Goal: Task Accomplishment & Management: Complete application form

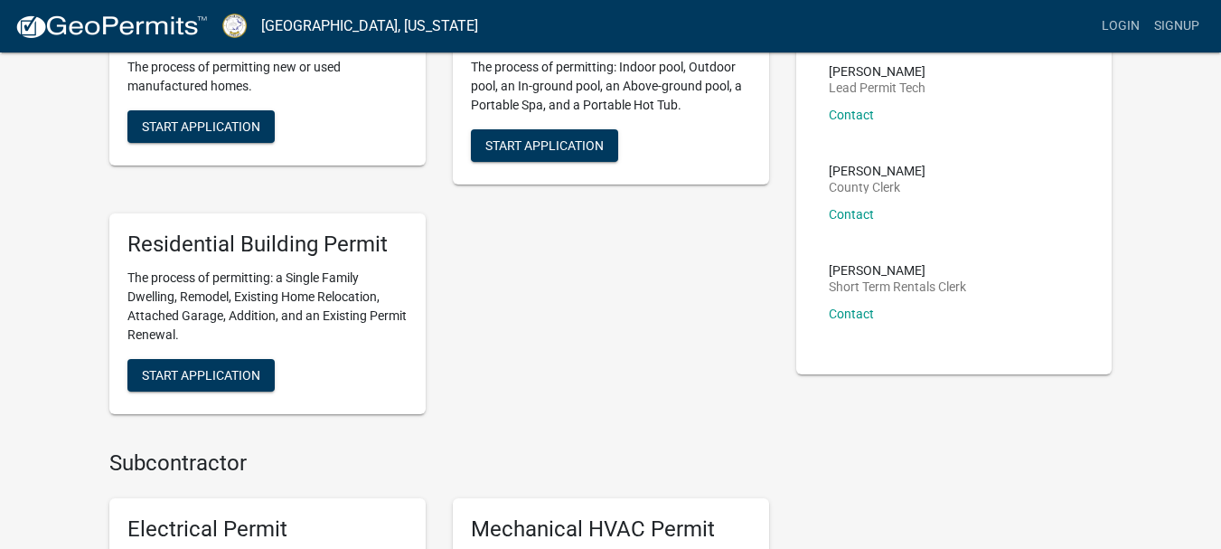
scroll to position [455, 0]
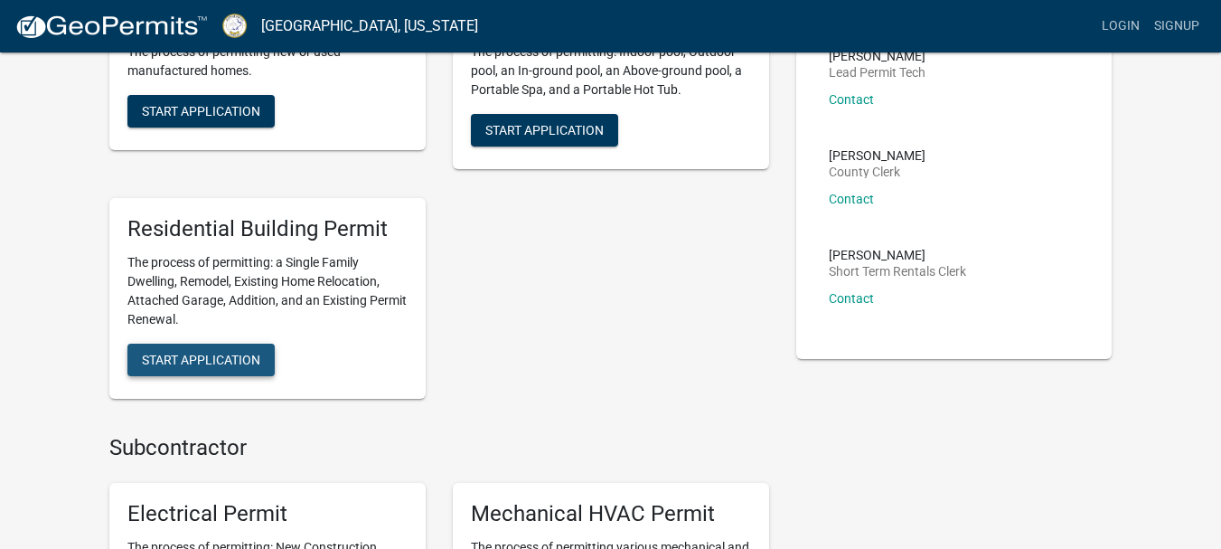
click at [213, 354] on span "Start Application" at bounding box center [201, 359] width 118 height 14
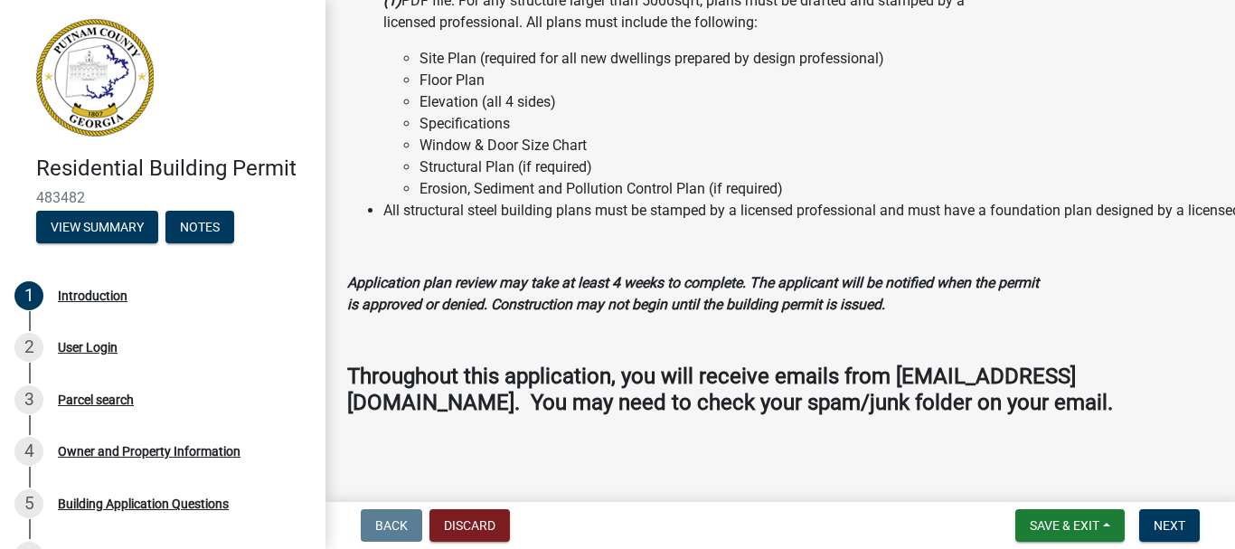
scroll to position [1800, 0]
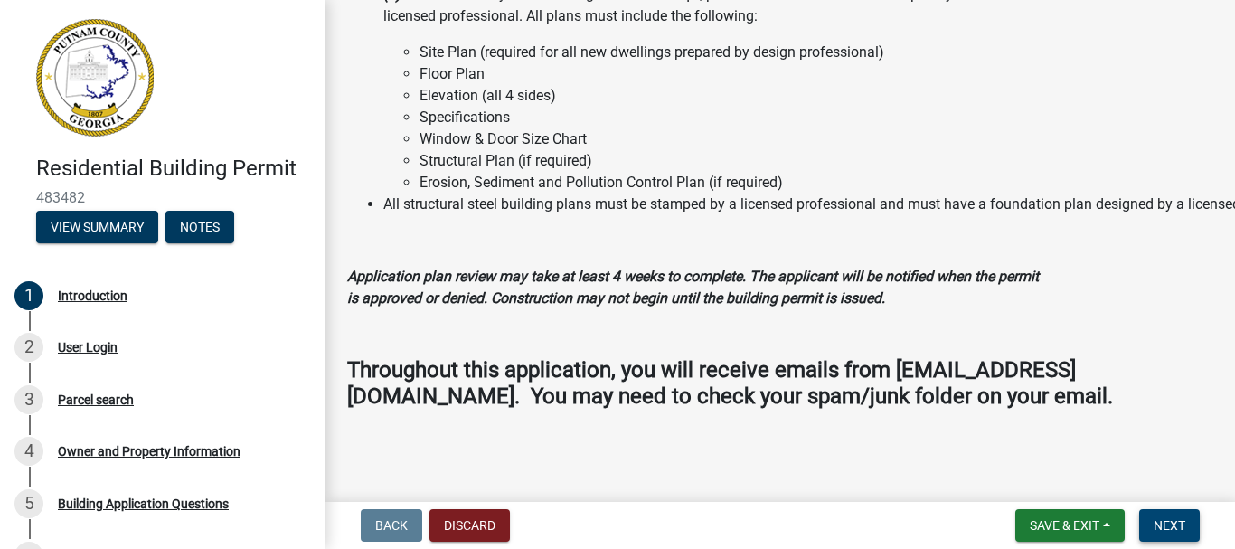
click at [1185, 515] on button "Next" at bounding box center [1169, 525] width 61 height 33
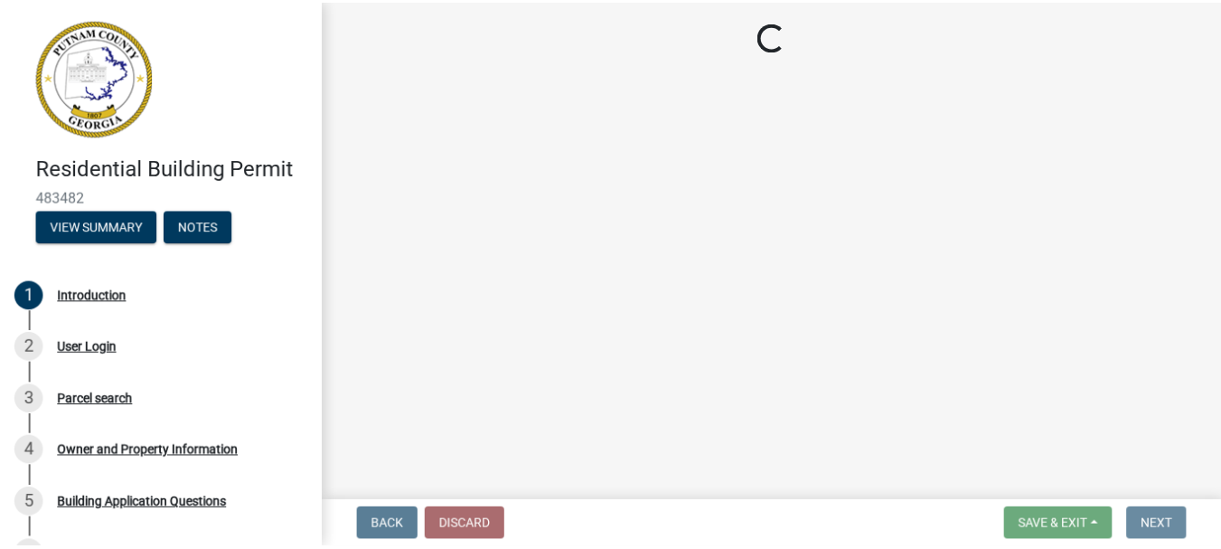
scroll to position [0, 0]
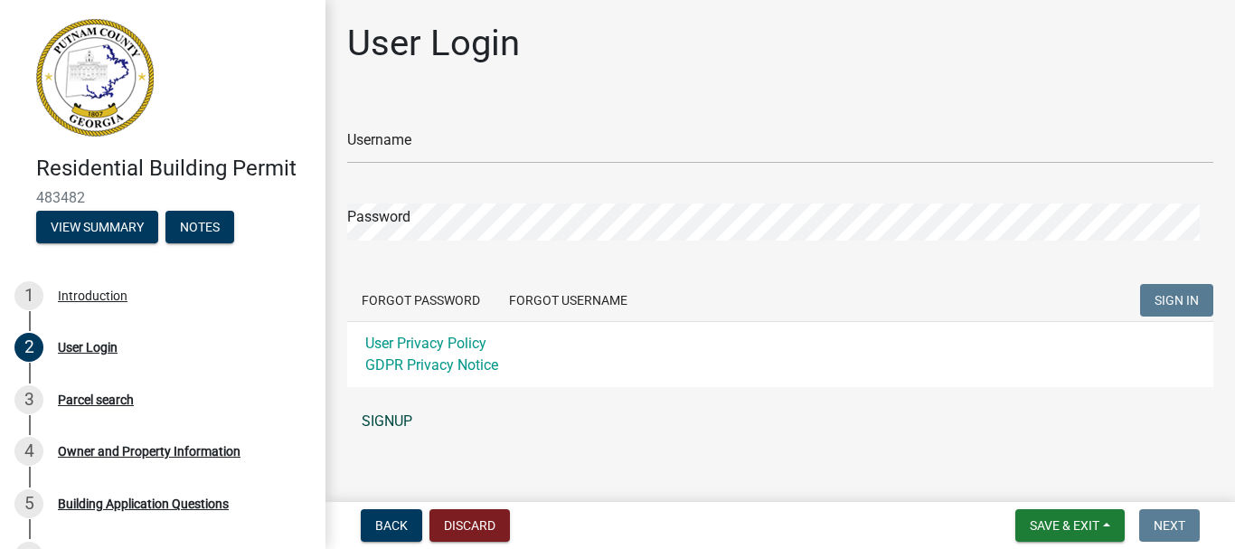
click at [385, 414] on link "SIGNUP" at bounding box center [780, 421] width 866 height 36
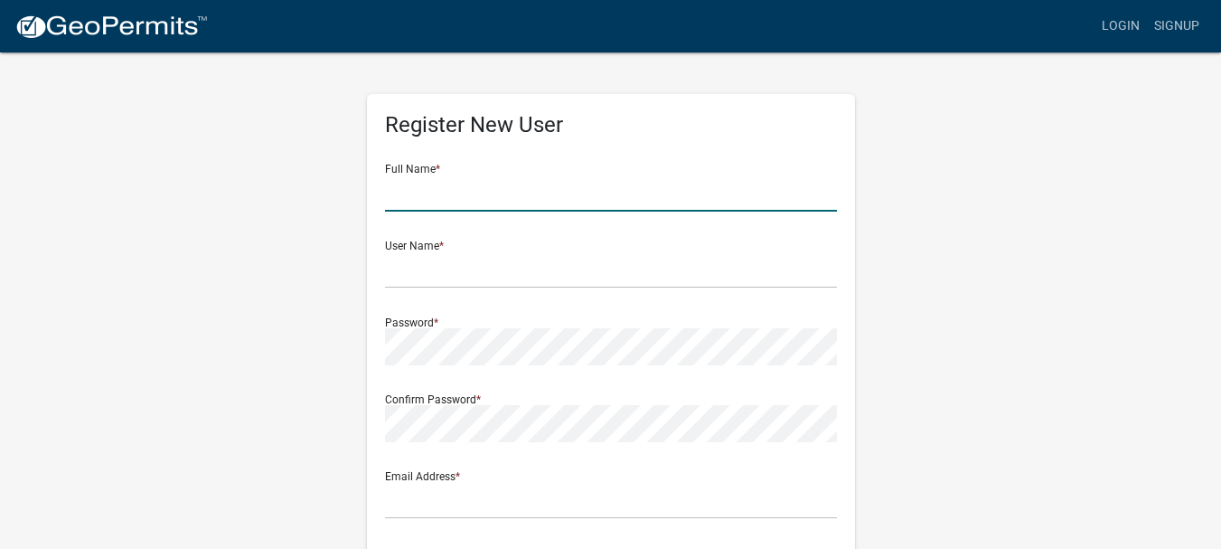
click at [418, 185] on input "text" at bounding box center [611, 192] width 452 height 37
type input "[PERSON_NAME]"
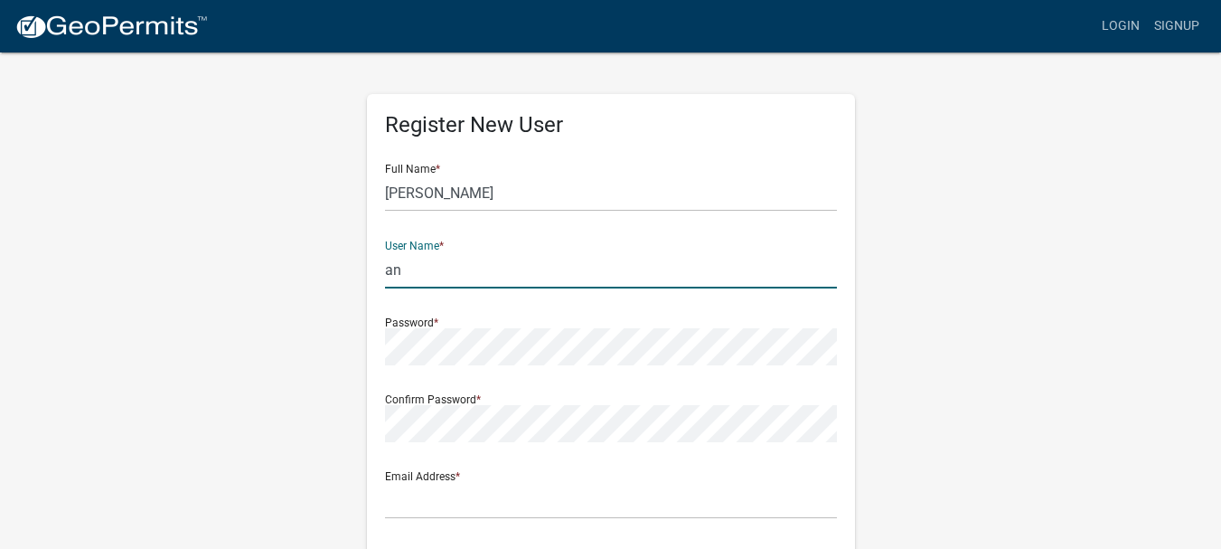
type input "a"
click at [435, 268] on input "anthonywilson" at bounding box center [611, 269] width 452 height 37
type input "[PERSON_NAME]"
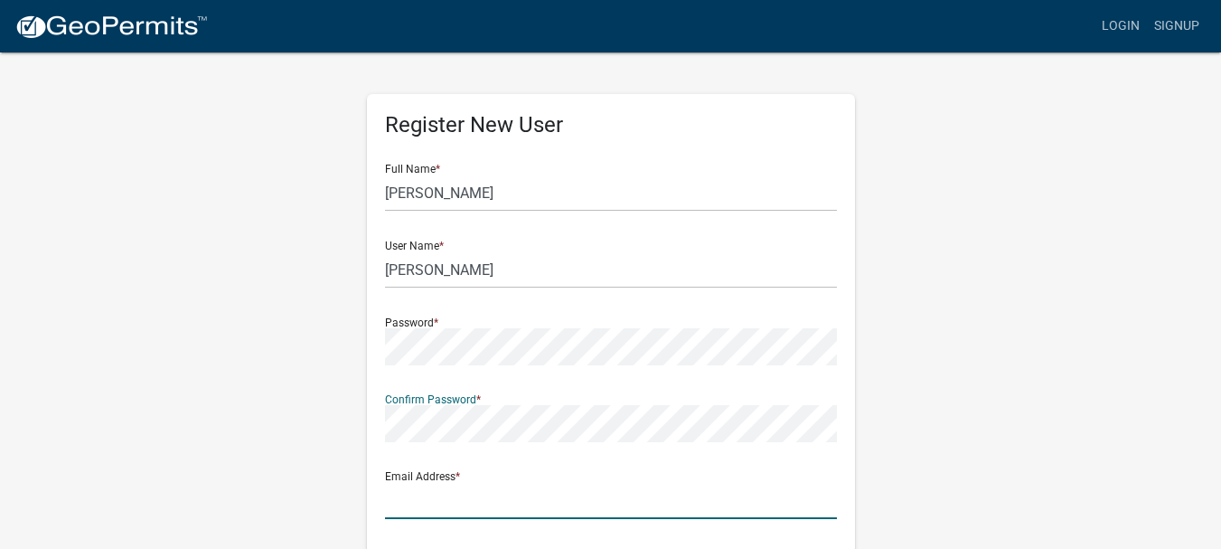
click at [404, 497] on div "Email Address *" at bounding box center [611, 487] width 452 height 62
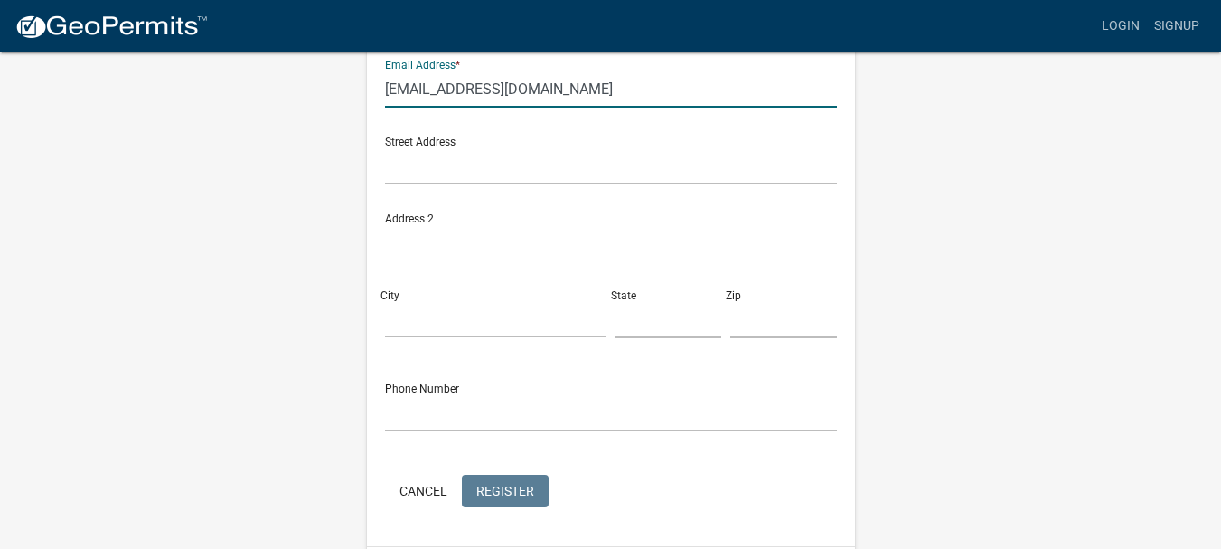
scroll to position [443, 0]
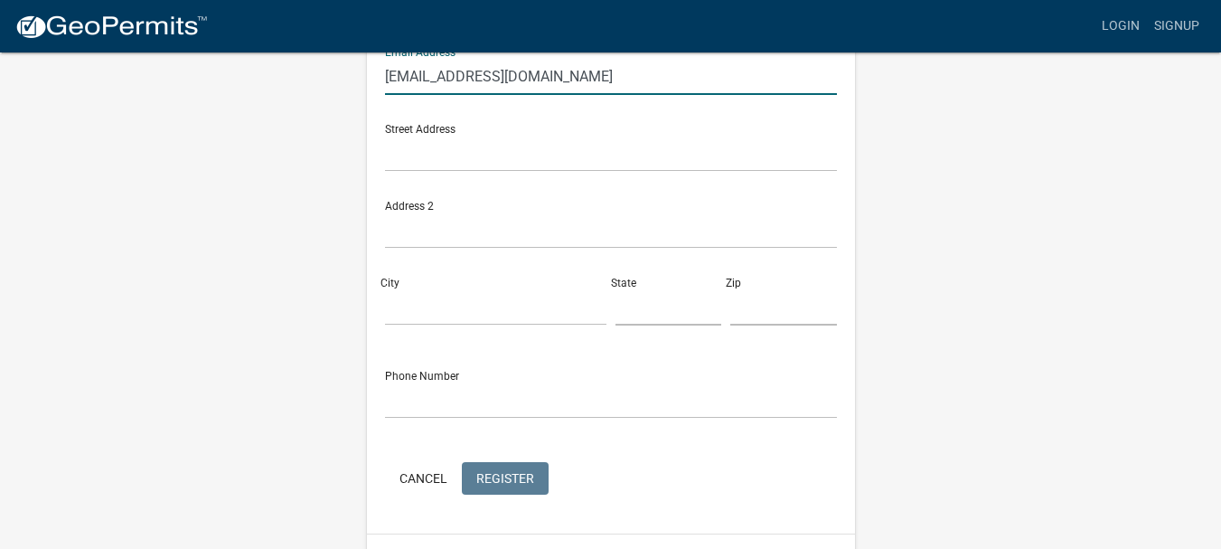
type input "[EMAIL_ADDRESS][DOMAIN_NAME]"
click at [482, 156] on input "text" at bounding box center [611, 153] width 452 height 37
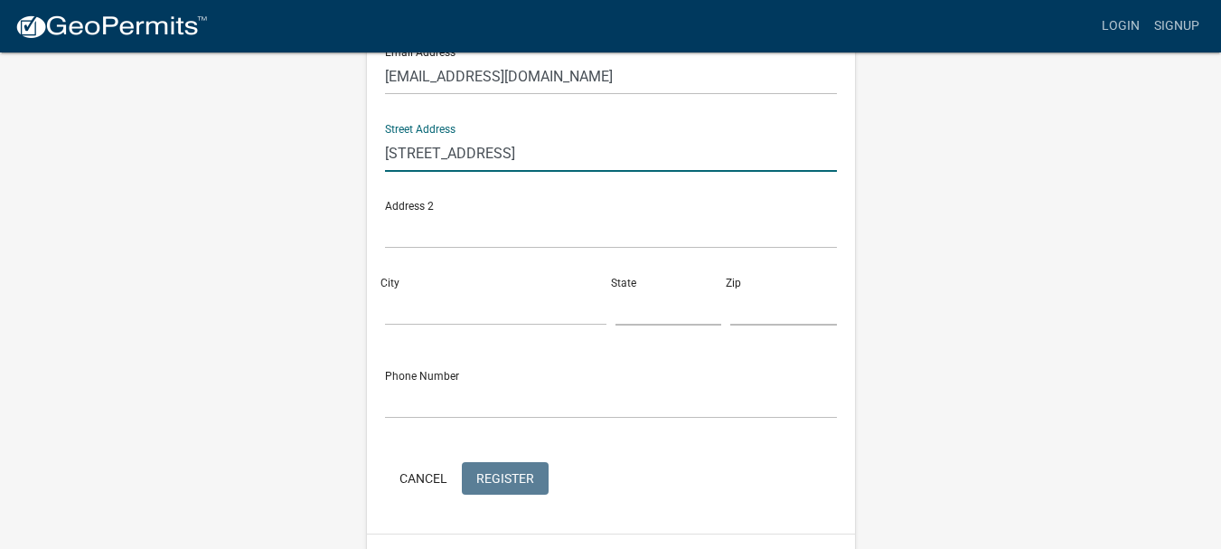
type input "[STREET_ADDRESS]"
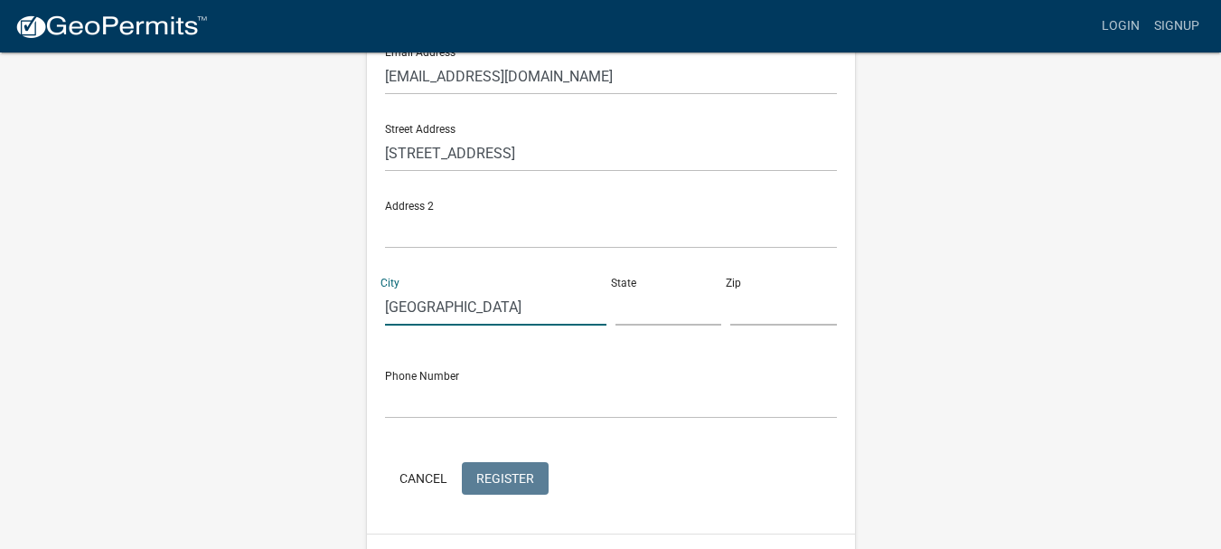
type input "[GEOGRAPHIC_DATA]"
type input "ga"
type input "0"
type input "31038"
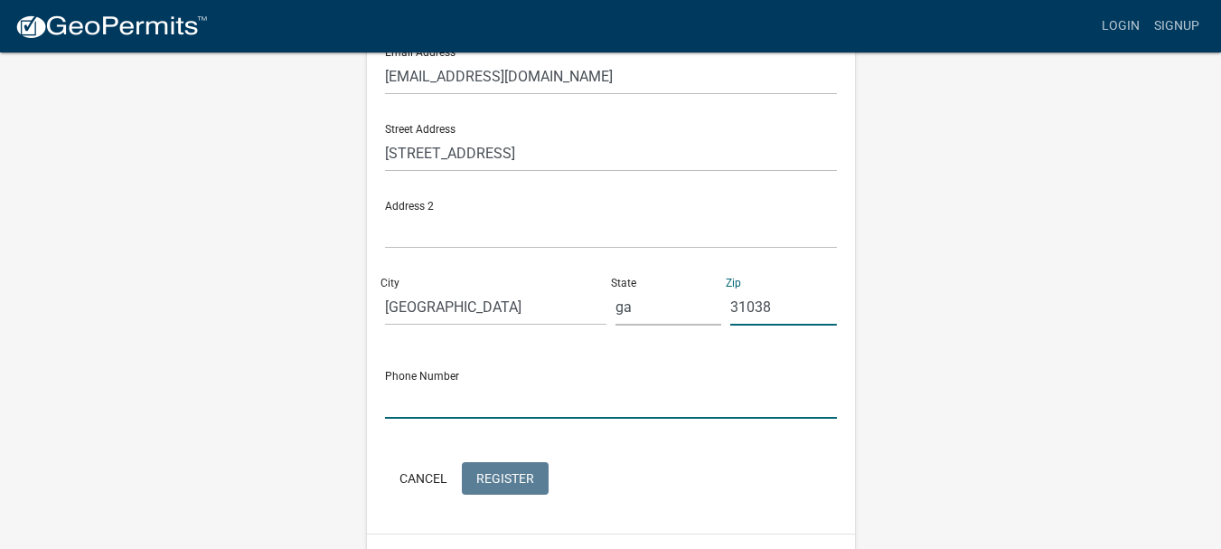
click at [464, 399] on input "text" at bounding box center [611, 399] width 452 height 37
type input "6787617315"
click at [708, 475] on div "Cancel Register" at bounding box center [611, 480] width 452 height 37
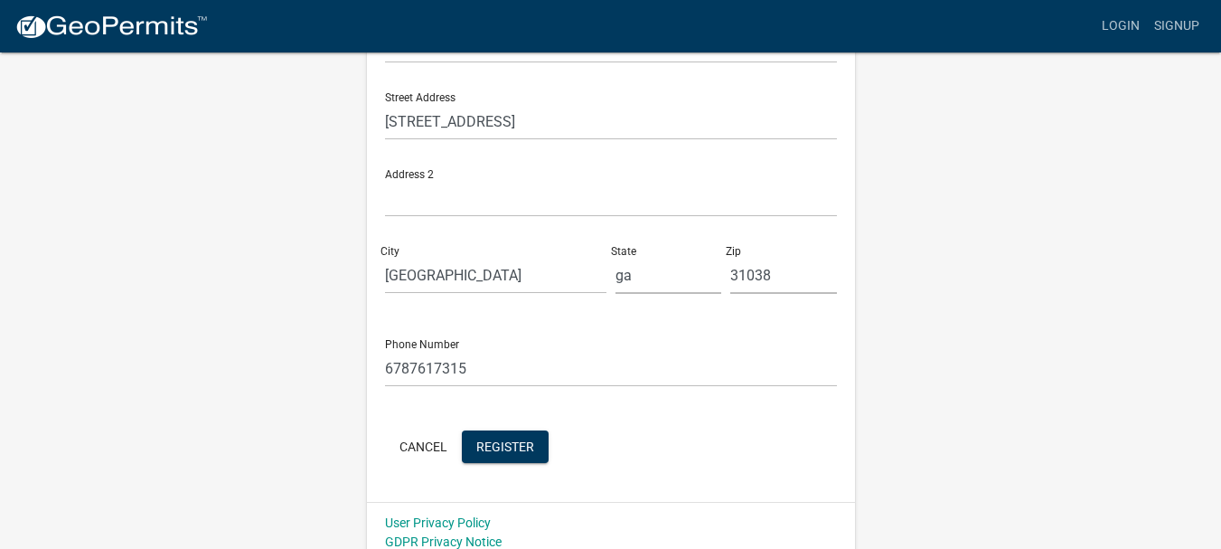
scroll to position [457, 0]
click at [509, 438] on span "Register" at bounding box center [505, 444] width 58 height 14
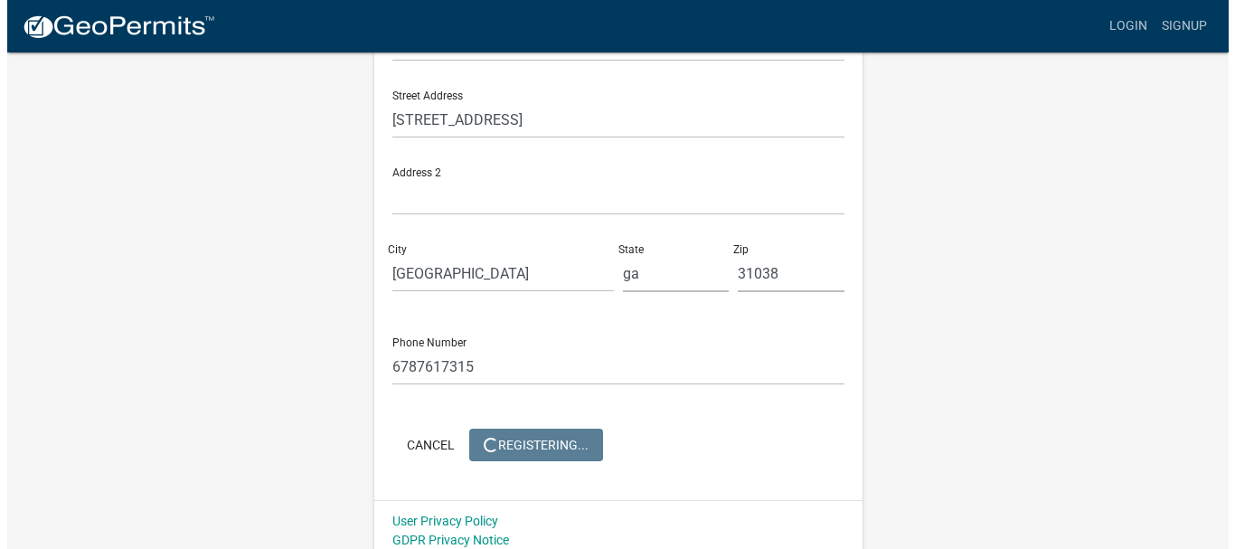
scroll to position [0, 0]
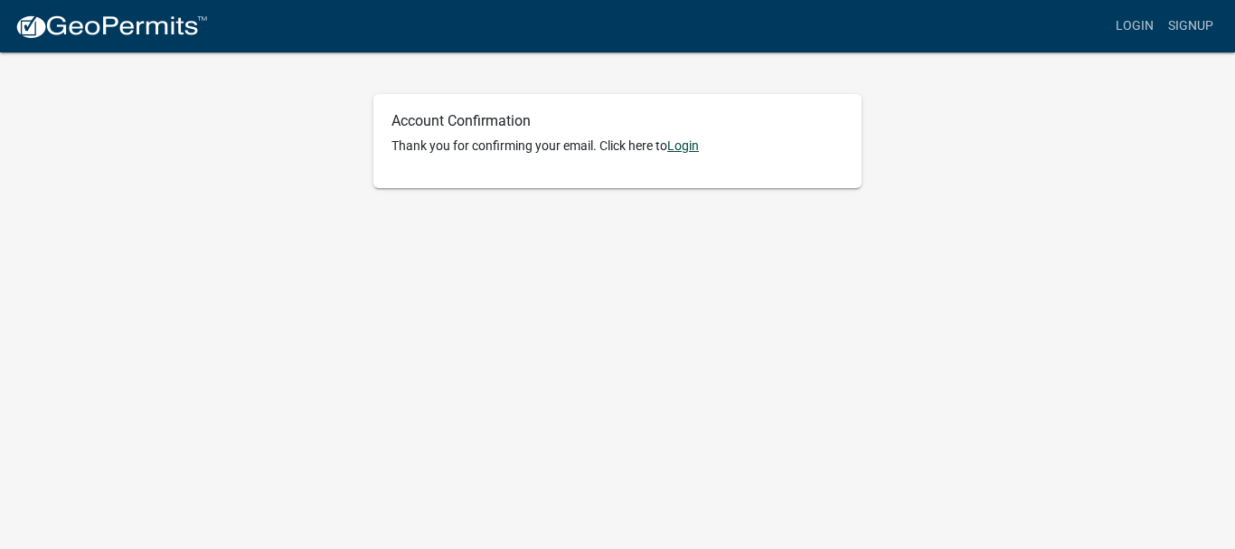
click at [686, 145] on link "Login" at bounding box center [683, 145] width 32 height 14
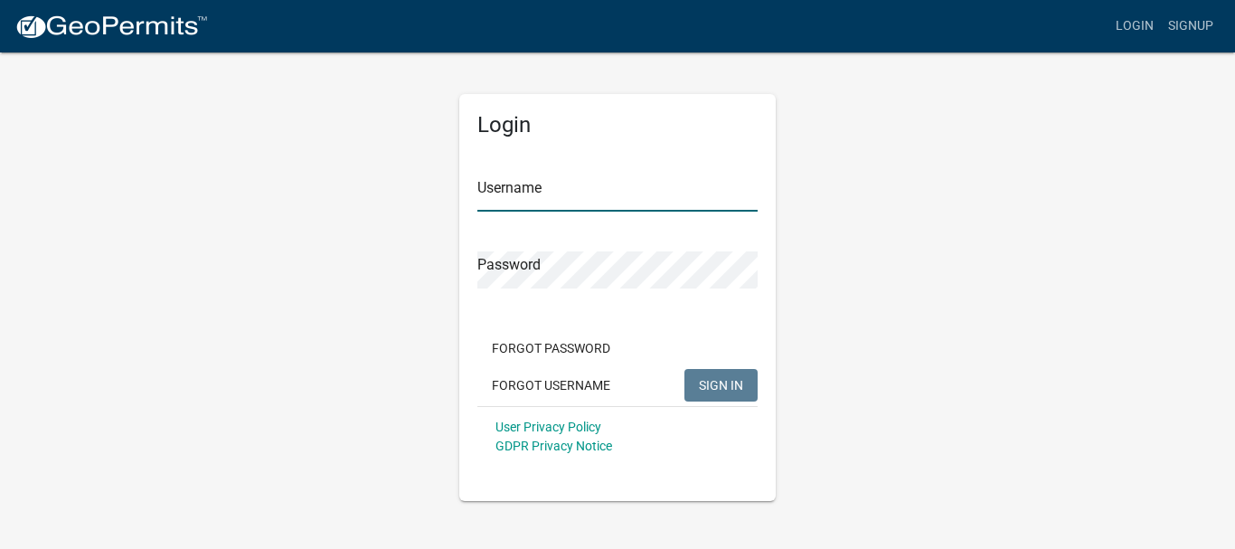
type input "[PERSON_NAME]"
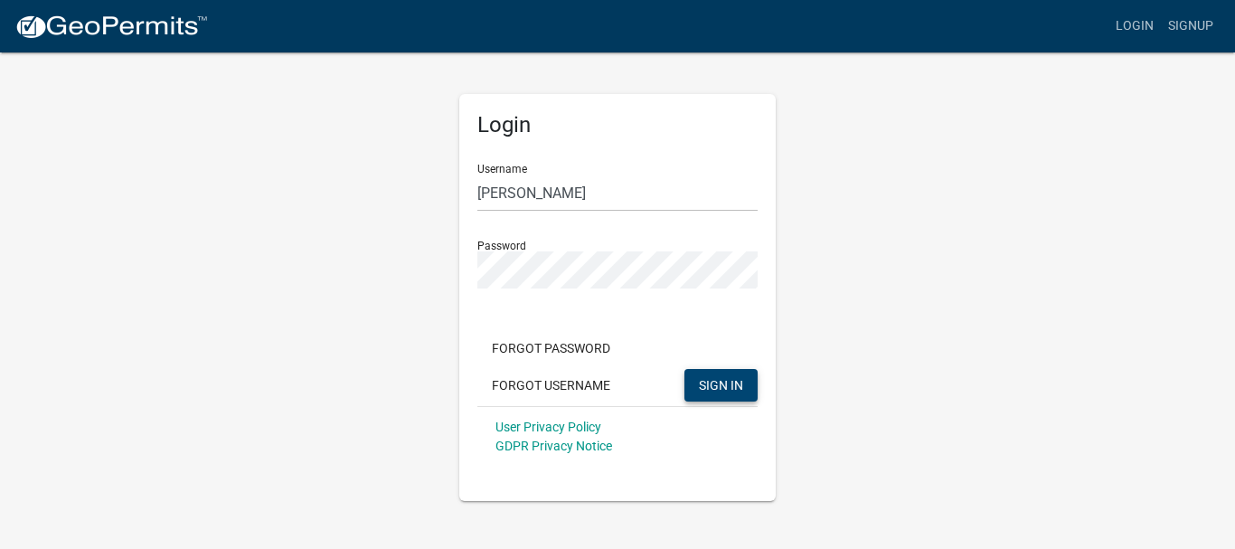
click at [717, 376] on button "SIGN IN" at bounding box center [720, 385] width 73 height 33
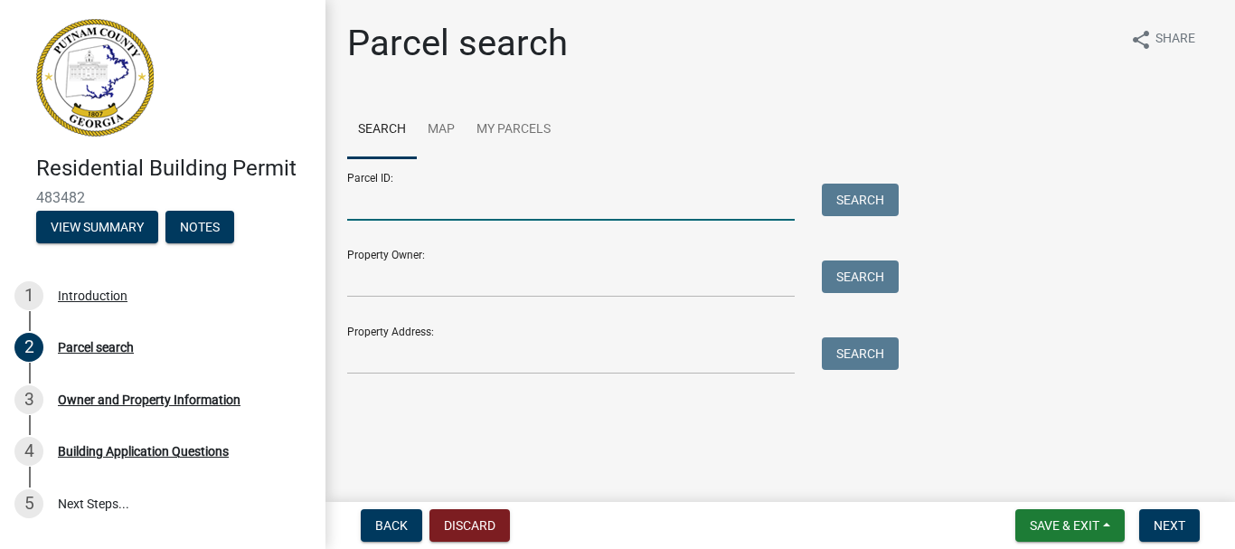
click at [536, 211] on input "Parcel ID:" at bounding box center [570, 201] width 447 height 37
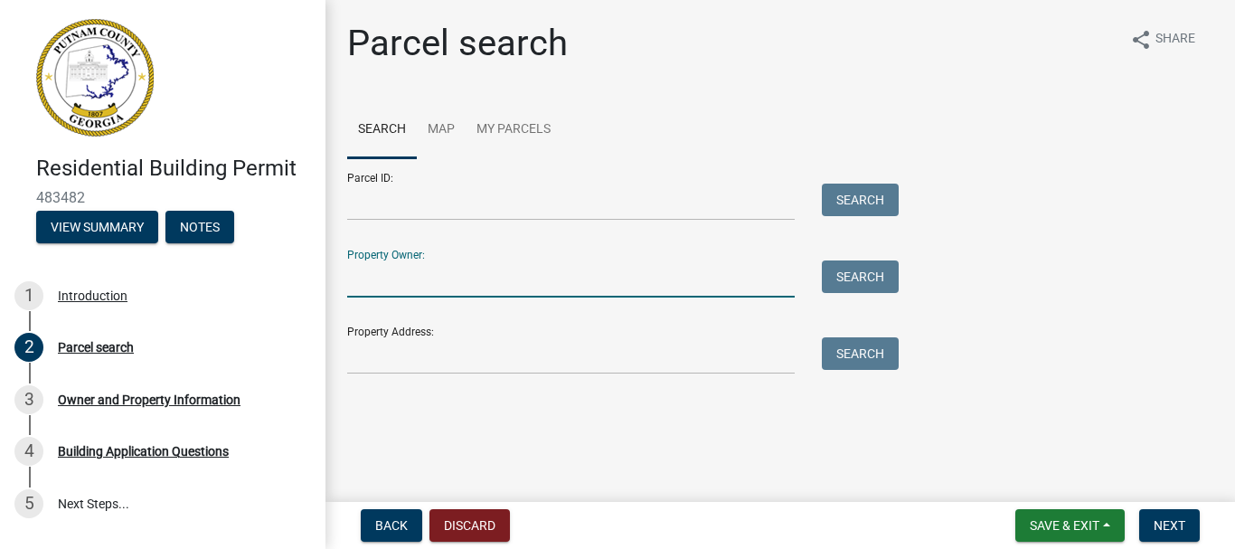
click at [521, 279] on input "Property Owner:" at bounding box center [570, 278] width 447 height 37
type input "[PERSON_NAME]"
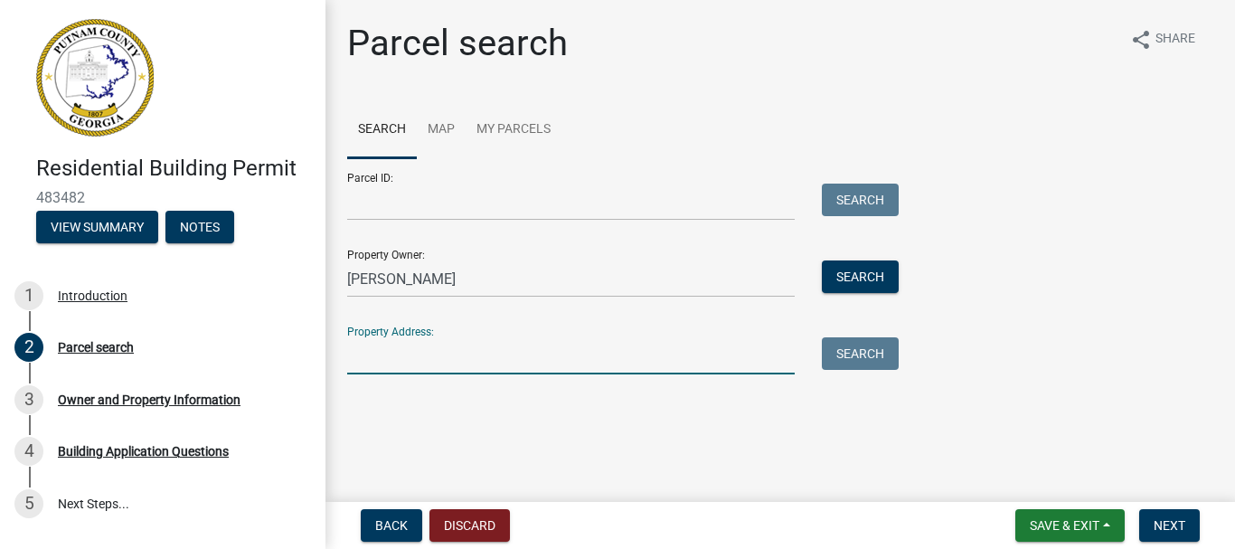
click at [579, 369] on input "Property Address:" at bounding box center [570, 355] width 447 height 37
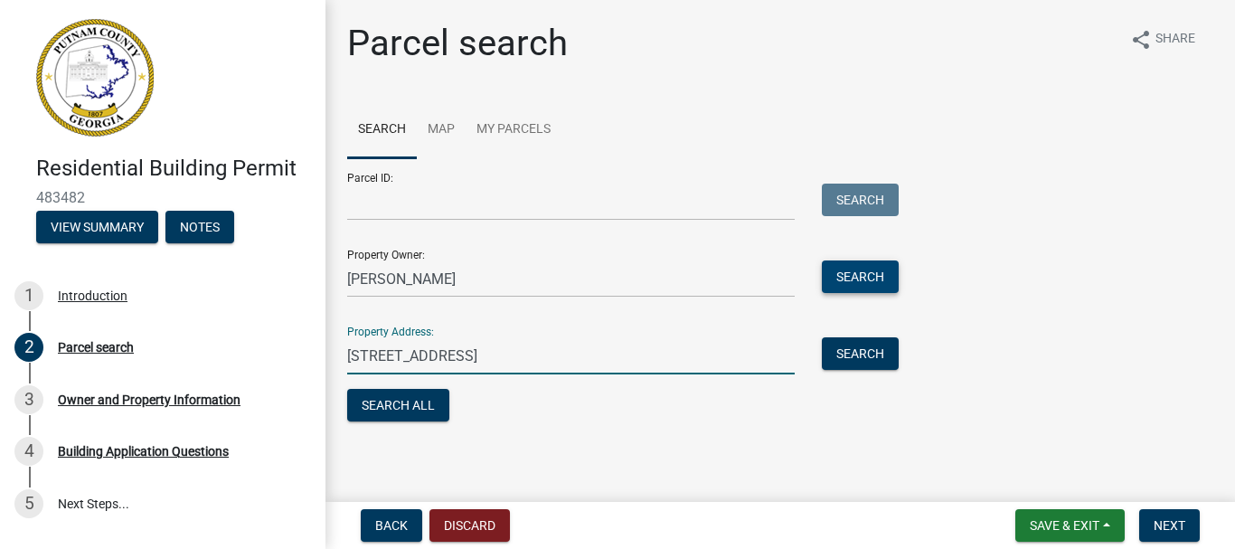
type input "[STREET_ADDRESS]"
click at [867, 273] on button "Search" at bounding box center [860, 276] width 77 height 33
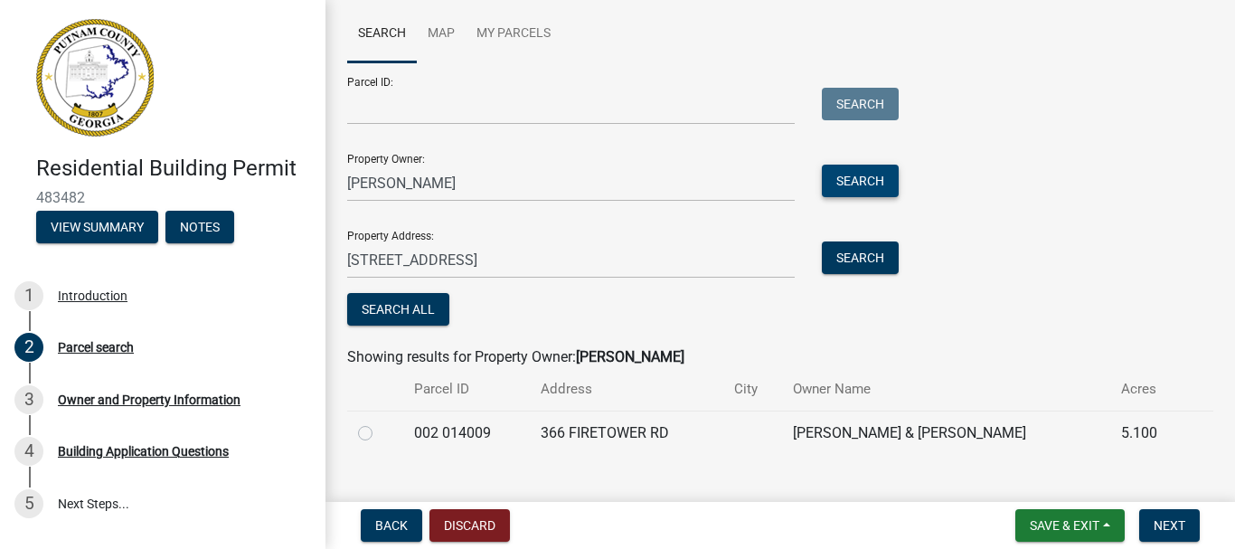
scroll to position [127, 0]
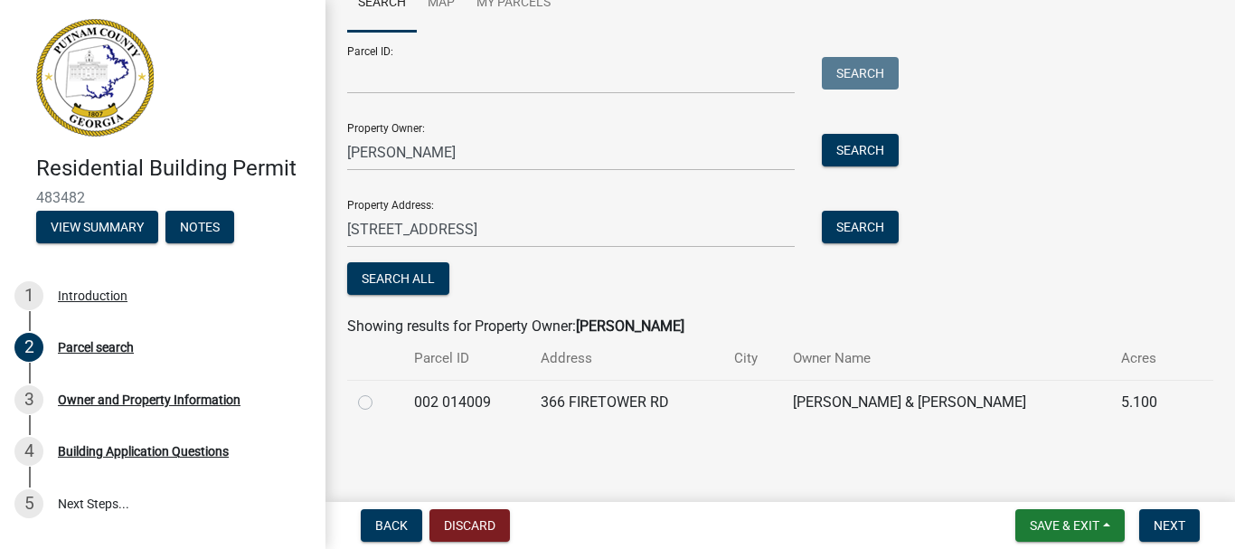
click at [396, 397] on td at bounding box center [375, 402] width 56 height 44
click at [380, 391] on label at bounding box center [380, 391] width 0 height 0
click at [380, 402] on 014009 "radio" at bounding box center [386, 397] width 12 height 12
radio 014009 "true"
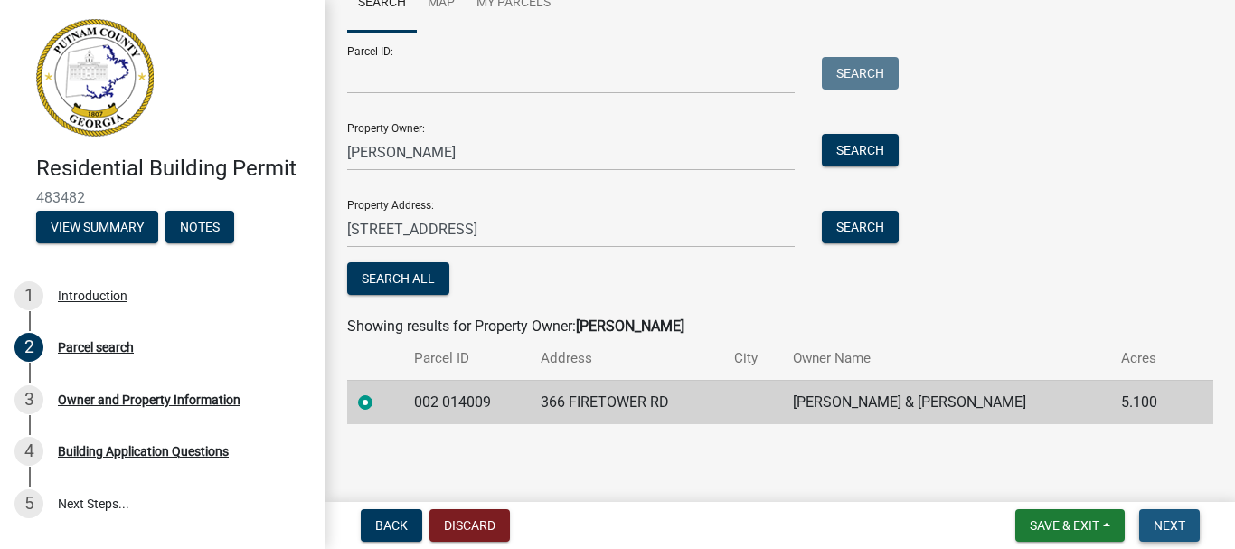
click at [1172, 526] on span "Next" at bounding box center [1169, 525] width 32 height 14
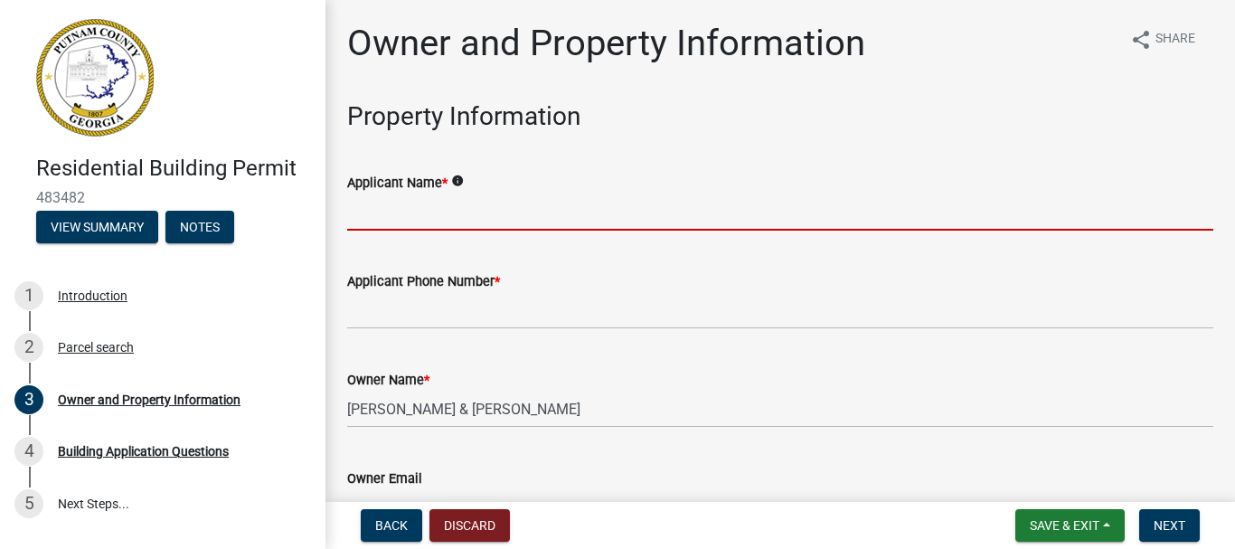
click at [428, 215] on input "Applicant Name *" at bounding box center [780, 211] width 866 height 37
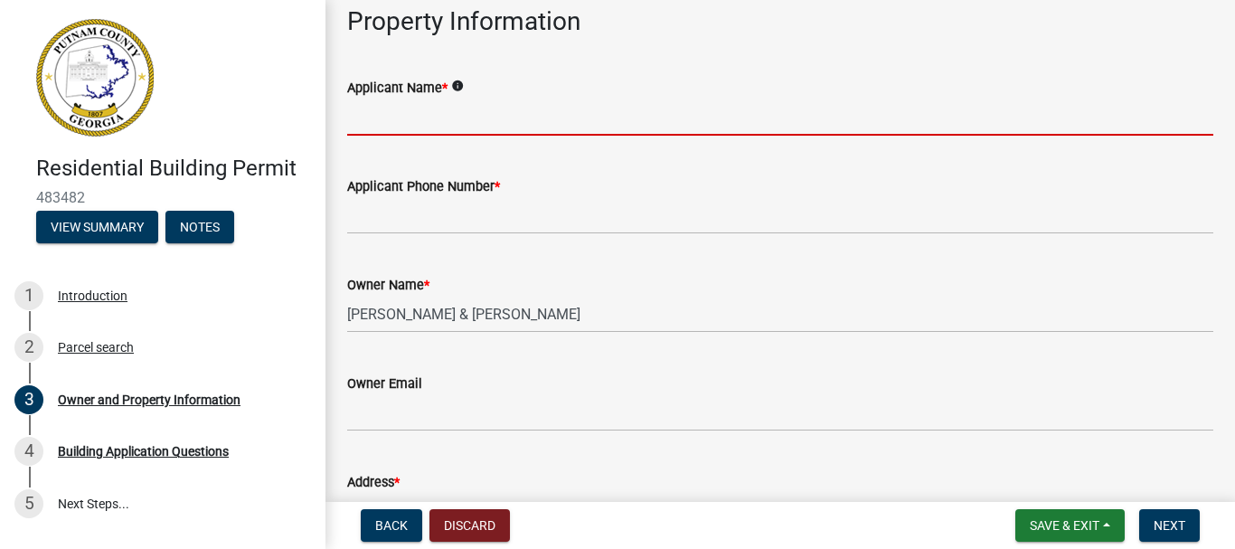
scroll to position [59, 0]
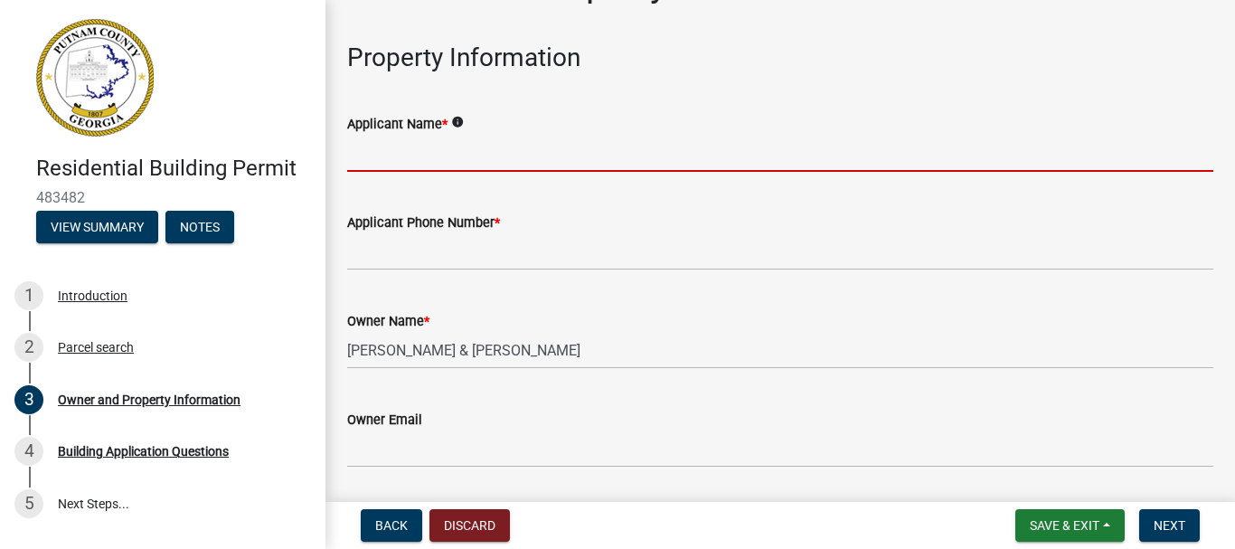
type input "[PERSON_NAME]"
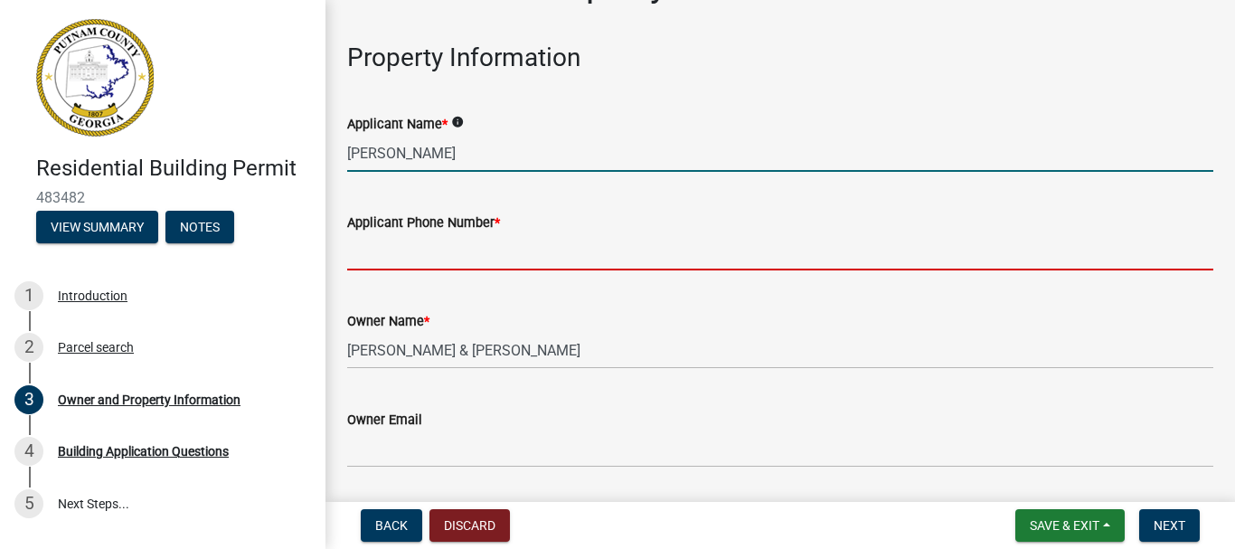
type input "6787617315"
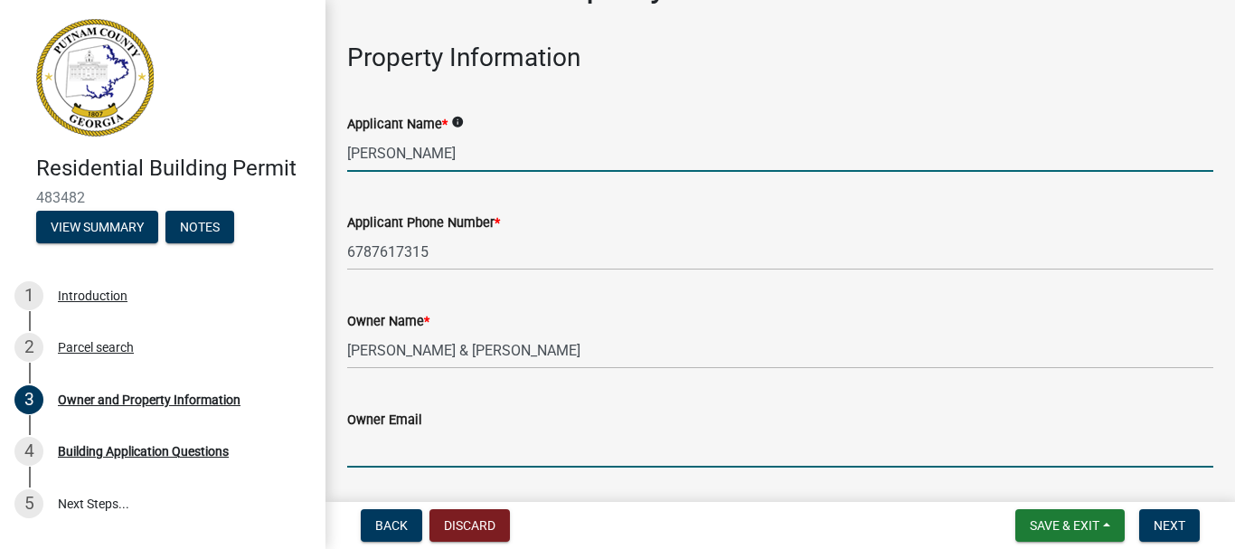
type input "[EMAIL_ADDRESS][DOMAIN_NAME]"
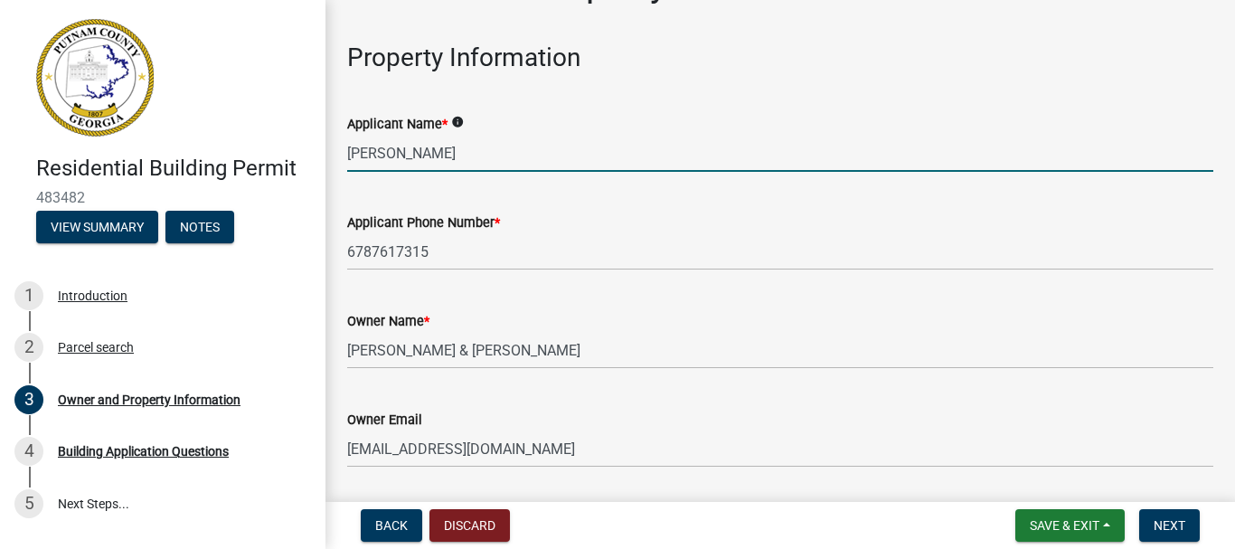
type input "[GEOGRAPHIC_DATA]"
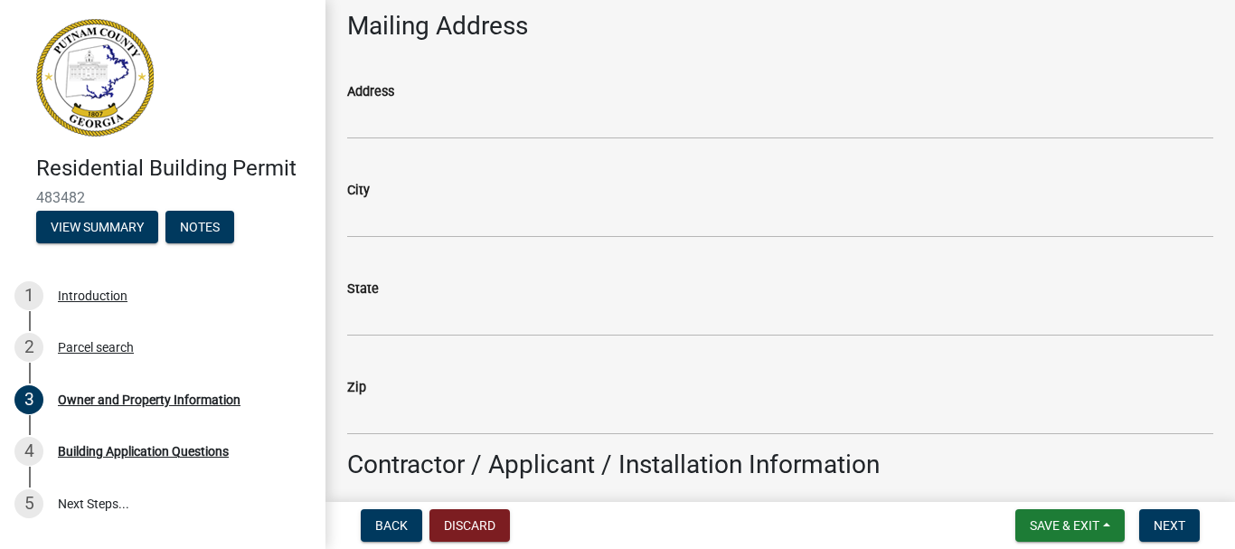
scroll to position [1037, 0]
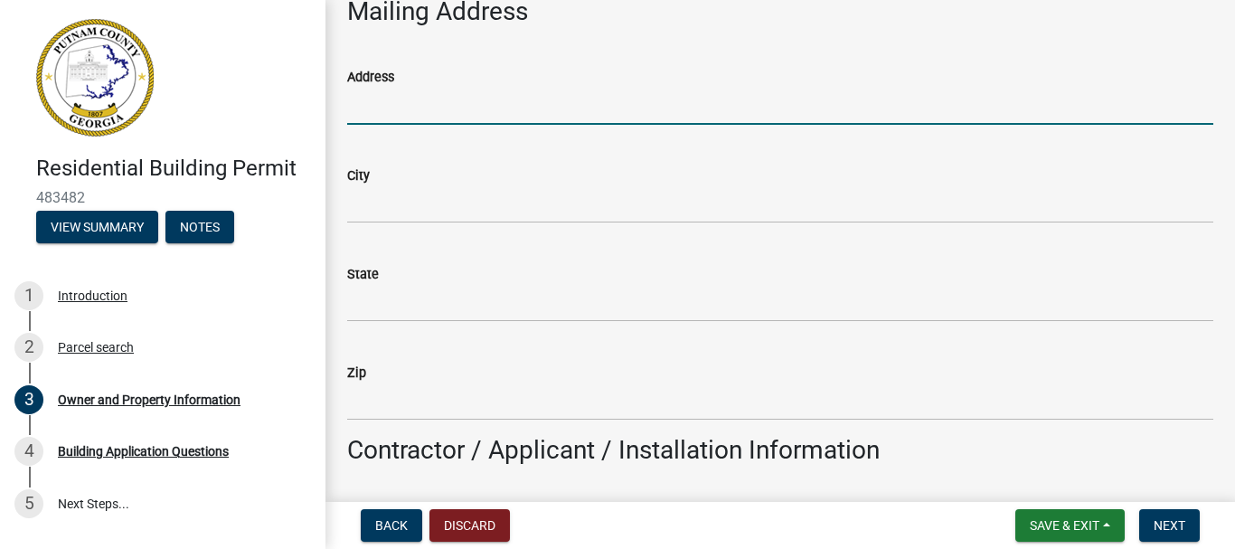
click at [458, 106] on input "Address" at bounding box center [780, 106] width 866 height 37
type input "[STREET_ADDRESS][PERSON_NAME]"
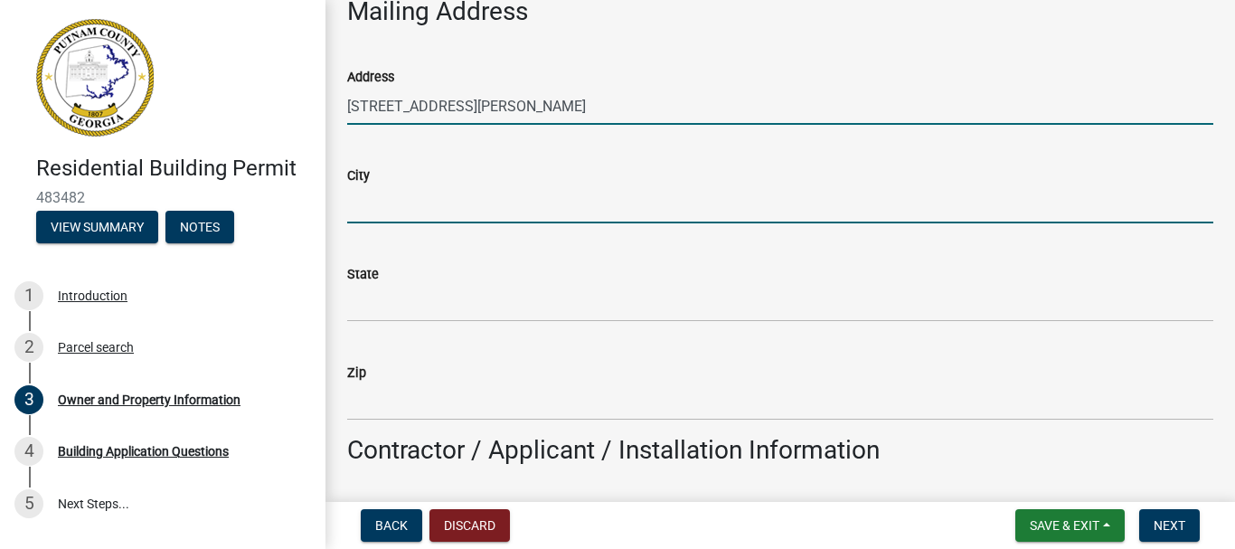
type input "MADISON"
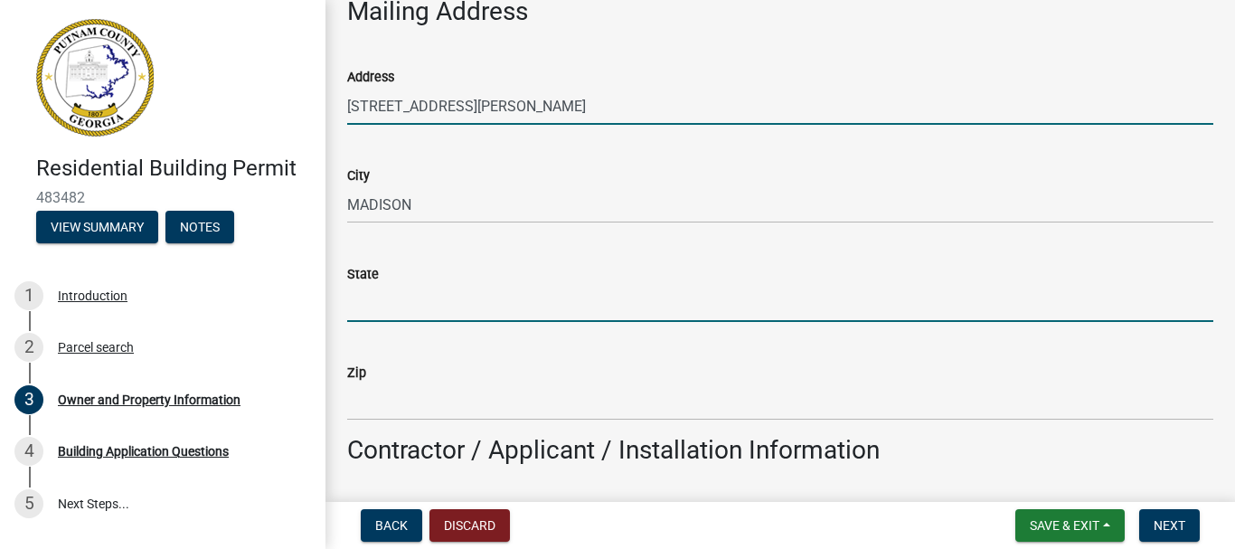
type input "[US_STATE]"
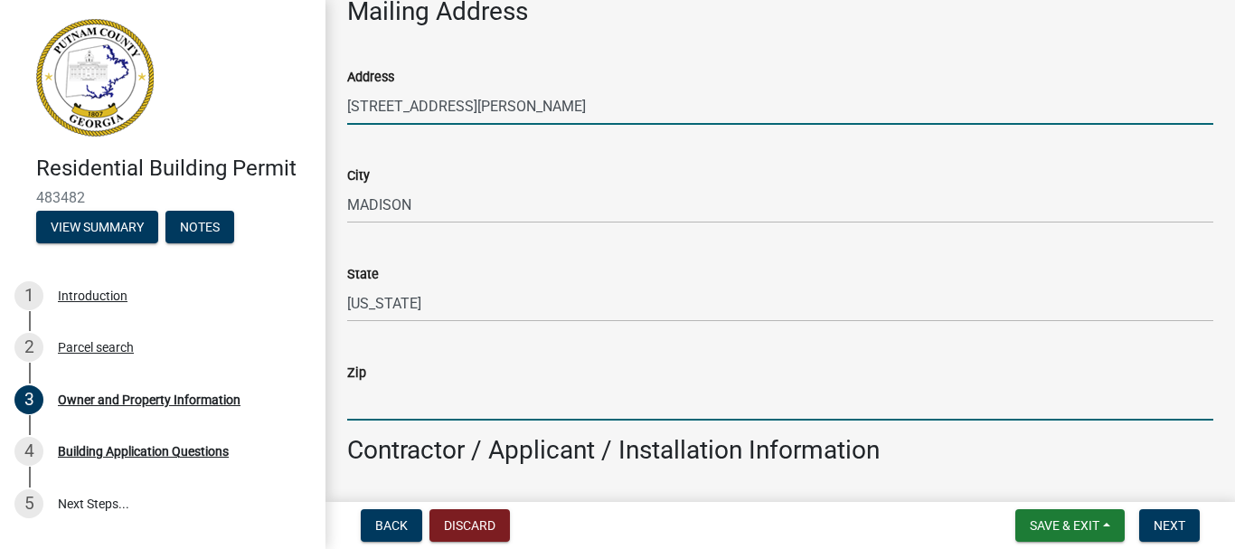
type input "30650"
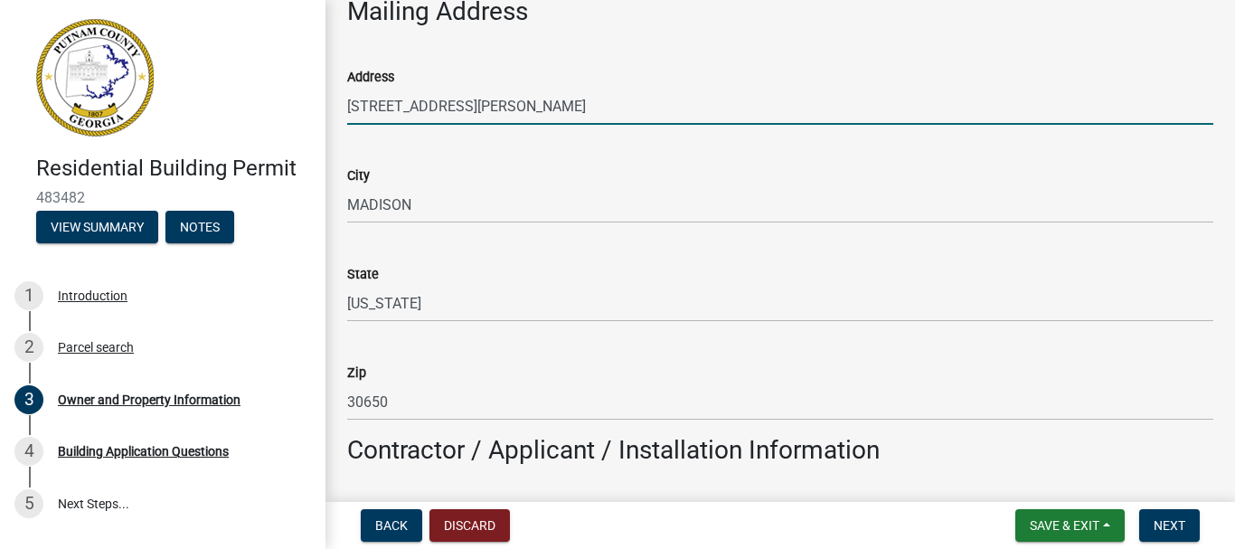
type input "[PERSON_NAME]"
type input "6787617315"
type input "[STREET_ADDRESS][PERSON_NAME]"
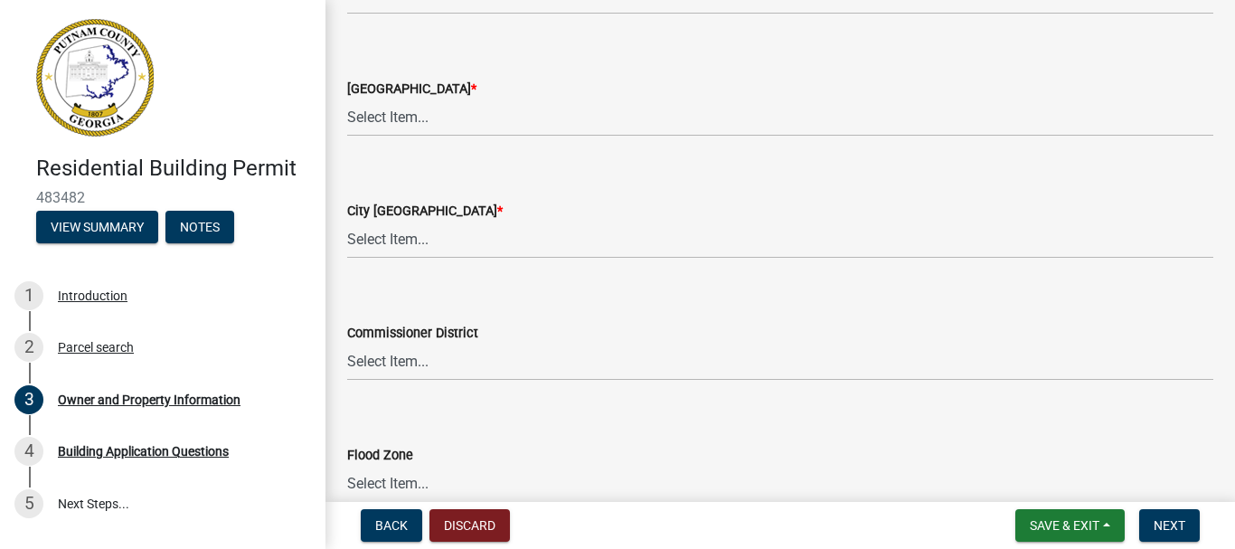
scroll to position [3147, 0]
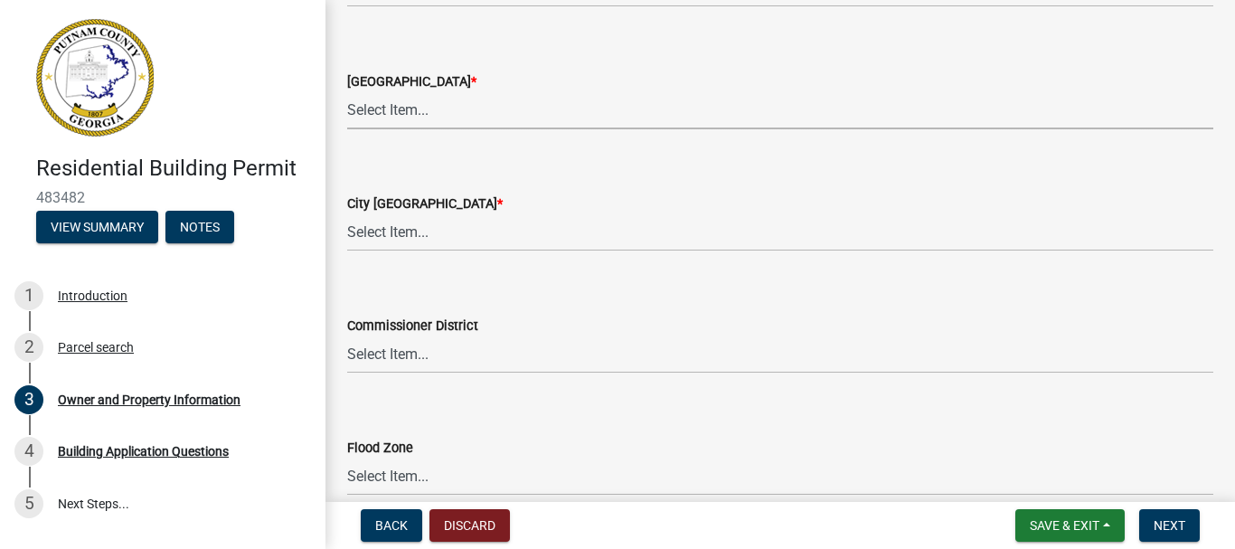
click at [414, 118] on select "Select Item... AG-1 R-1R R-1 R-2 MHP RM-1 RM-3 C-1 C-2 I-M PUD N/A" at bounding box center [780, 110] width 866 height 37
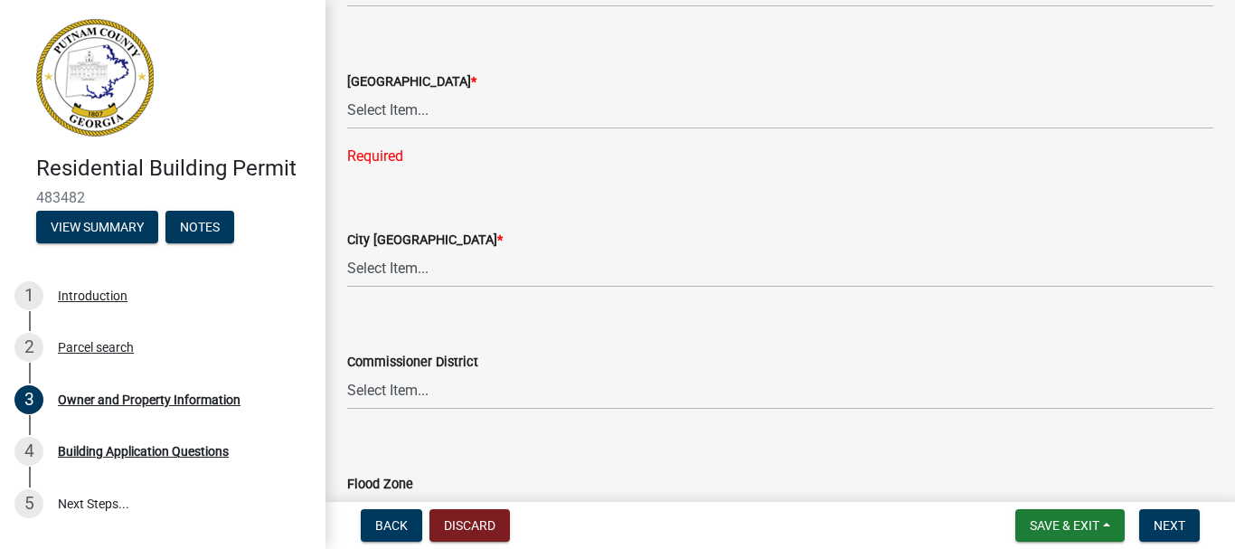
click at [487, 88] on div "County Zoning District *" at bounding box center [780, 81] width 866 height 22
click at [378, 277] on select "Select Item... A-1 A-2 R-1 R-2 R-3 R-4 MHP C-1 C-2 I-1 I-2 DB FH H-P N/A" at bounding box center [780, 268] width 866 height 37
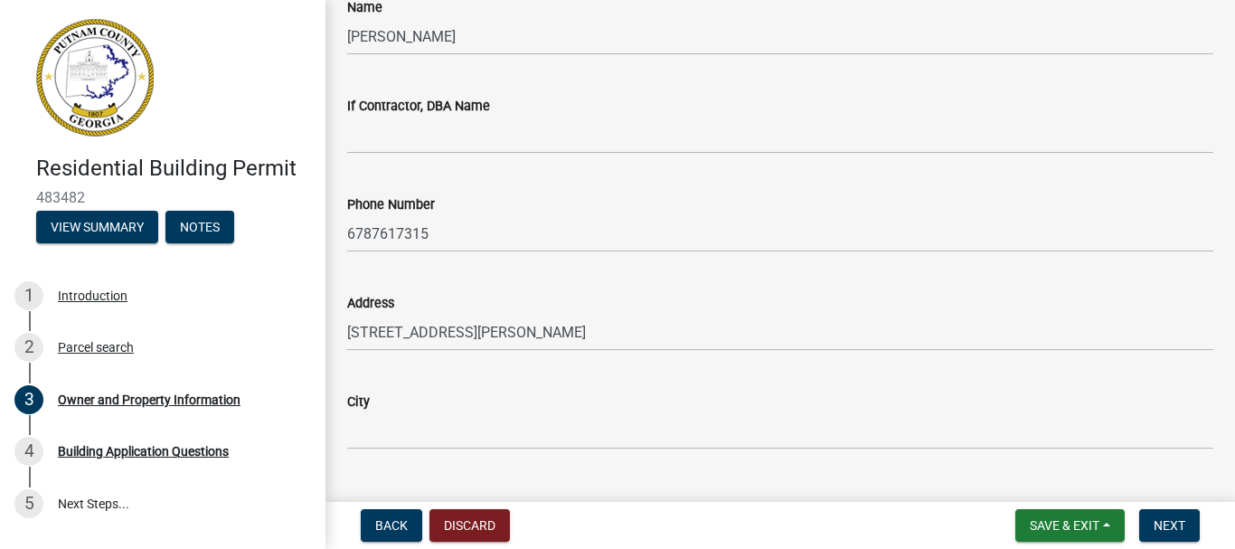
scroll to position [1568, 0]
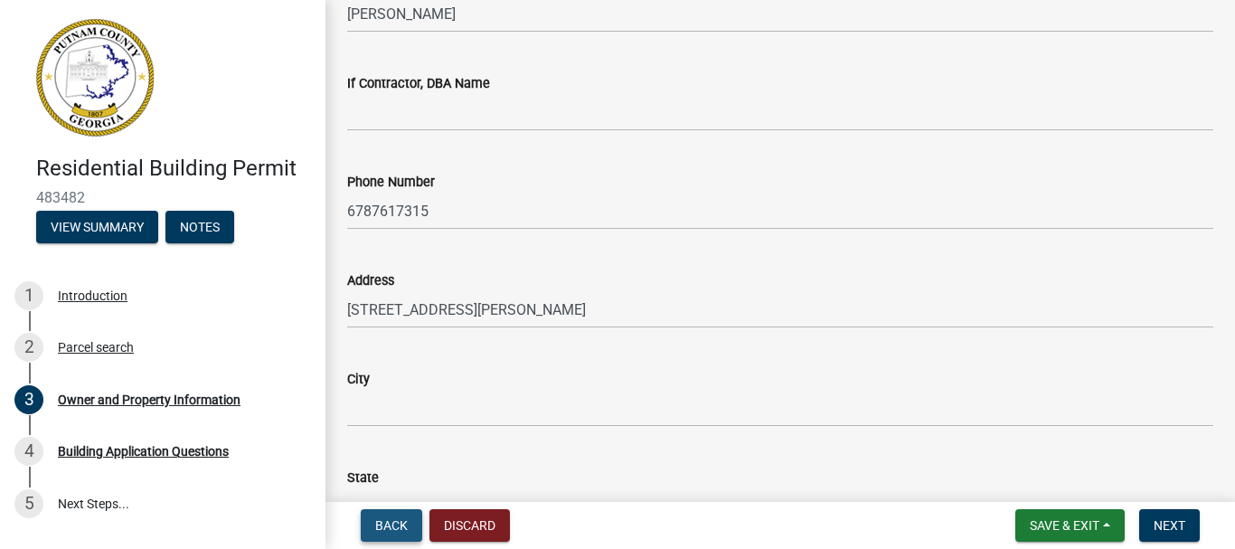
click at [407, 518] on span "Back" at bounding box center [391, 525] width 33 height 14
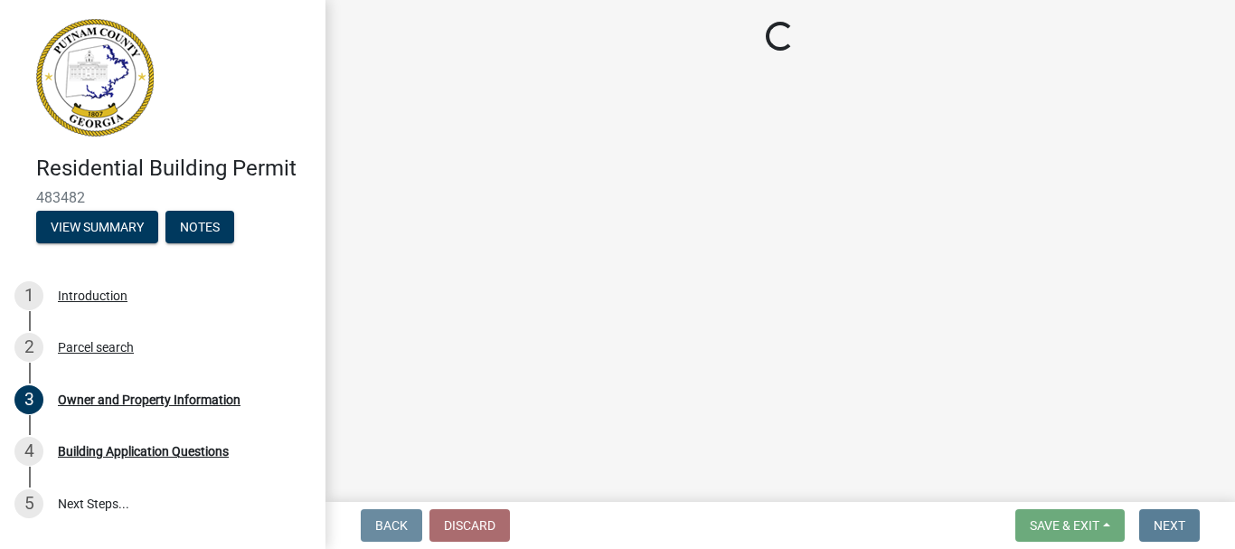
scroll to position [0, 0]
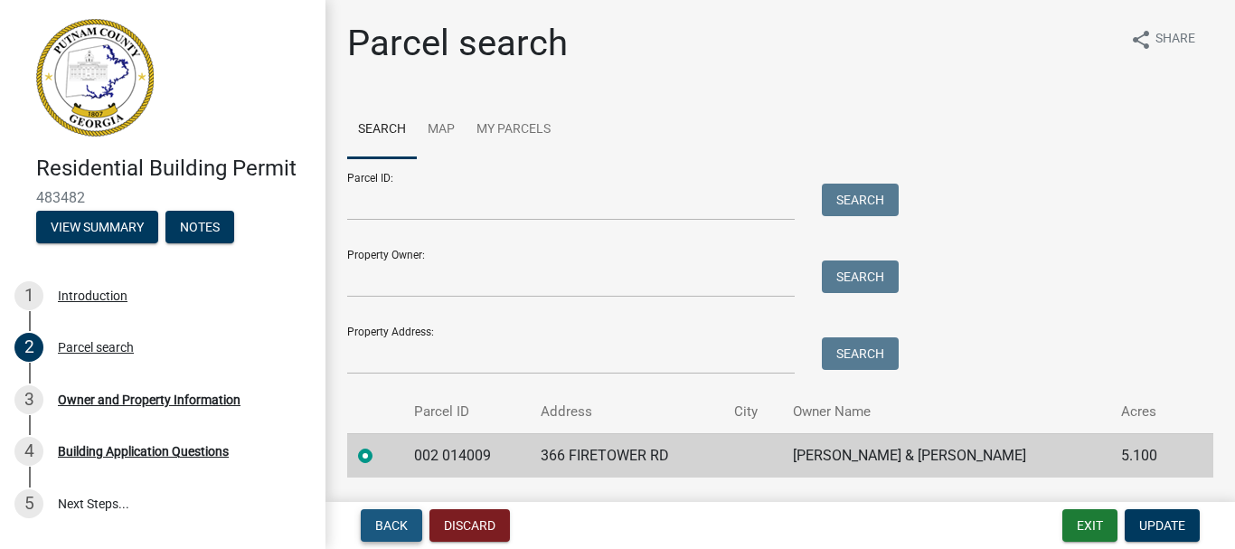
click at [407, 518] on span "Back" at bounding box center [391, 525] width 33 height 14
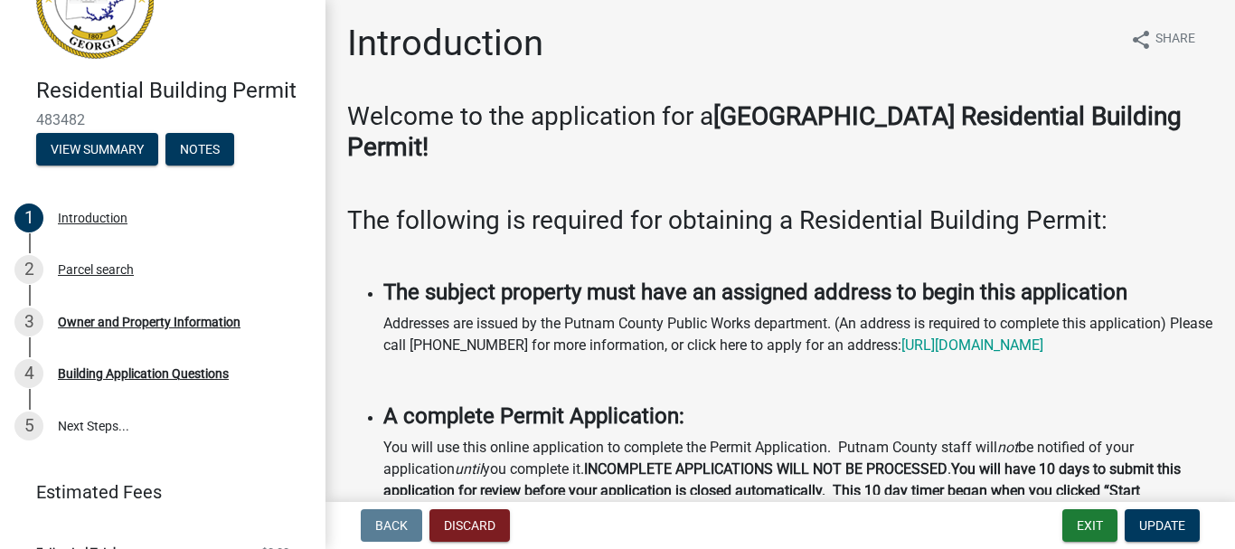
scroll to position [108, 0]
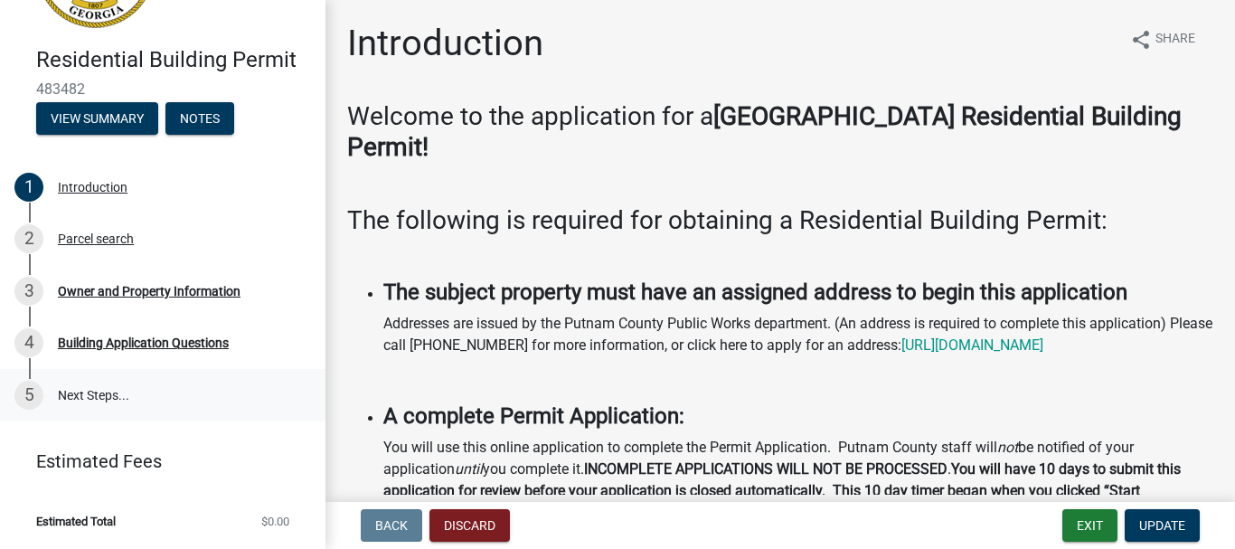
click at [164, 413] on link "5 Next Steps..." at bounding box center [162, 395] width 325 height 52
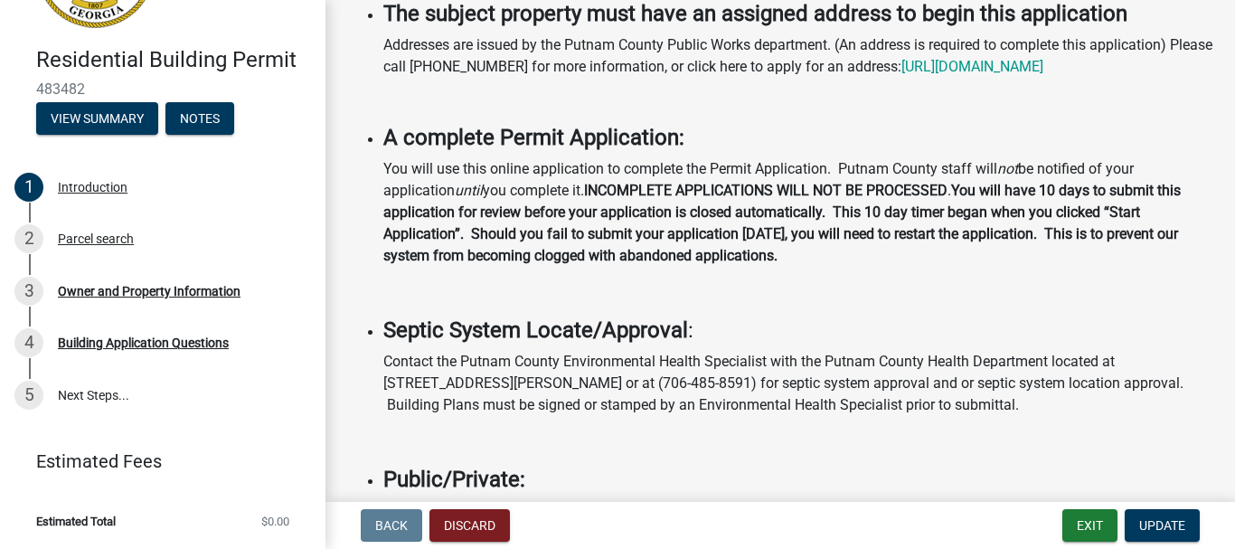
scroll to position [0, 0]
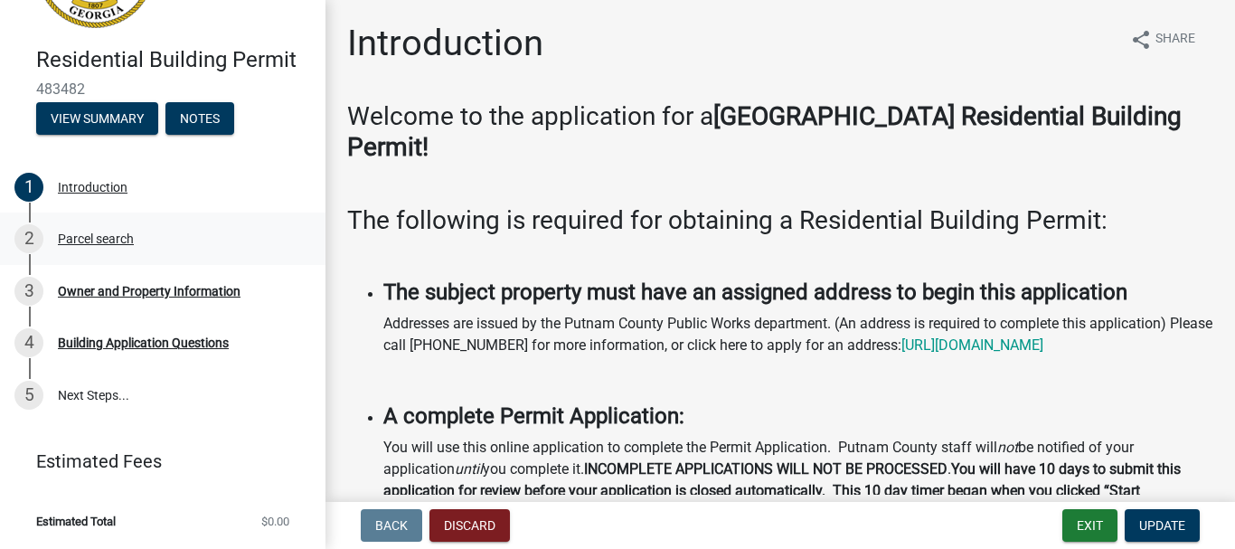
click at [114, 234] on div "Parcel search" at bounding box center [96, 238] width 76 height 13
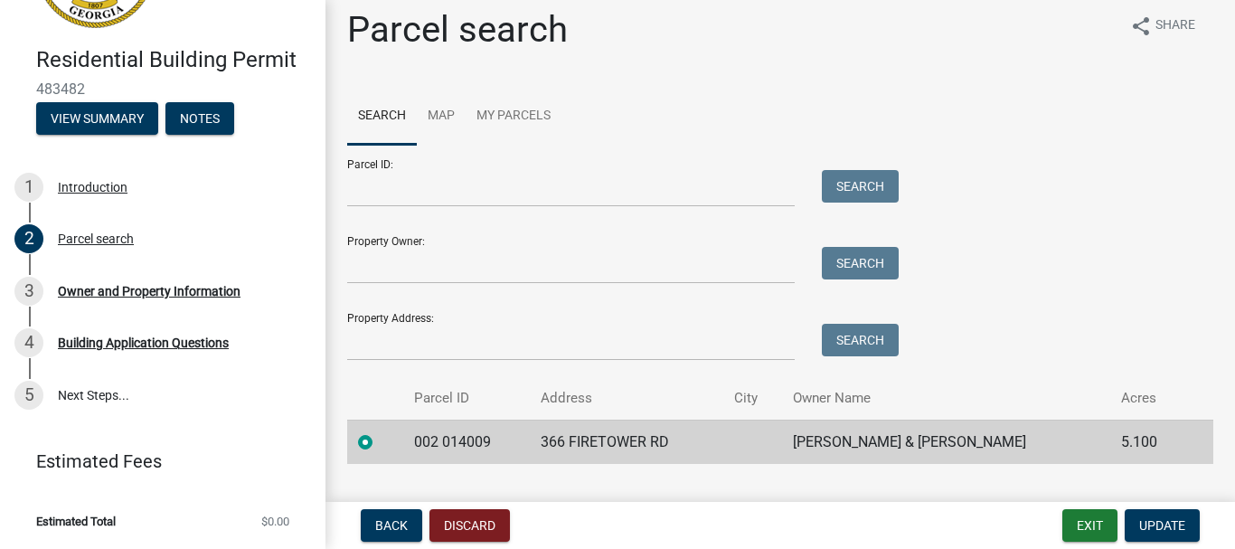
scroll to position [53, 0]
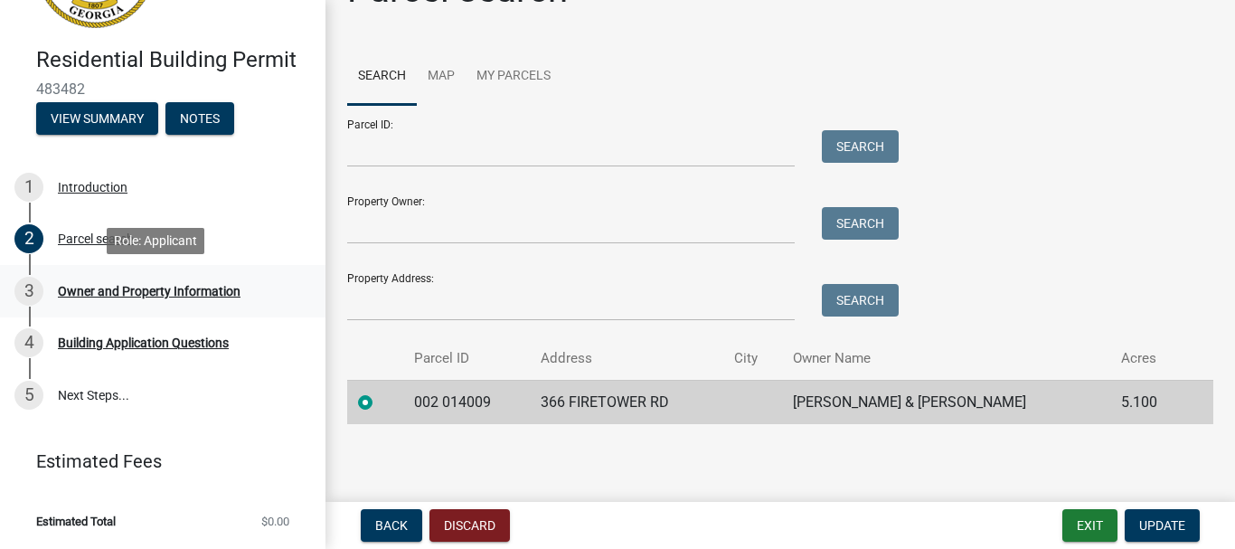
click at [93, 285] on div "Owner and Property Information" at bounding box center [149, 291] width 183 height 13
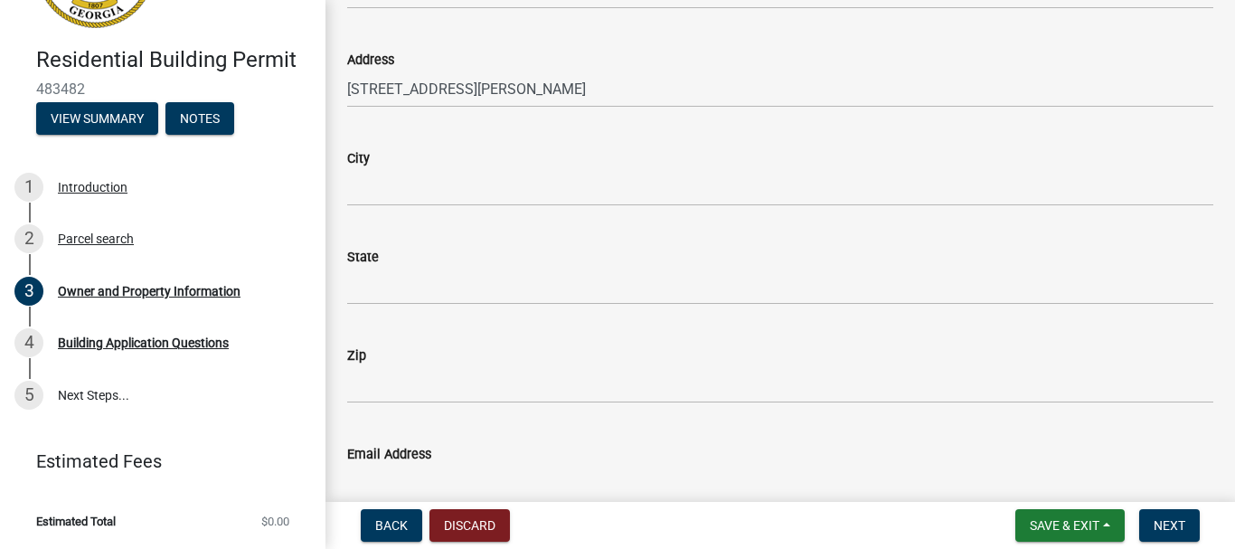
scroll to position [1840, 0]
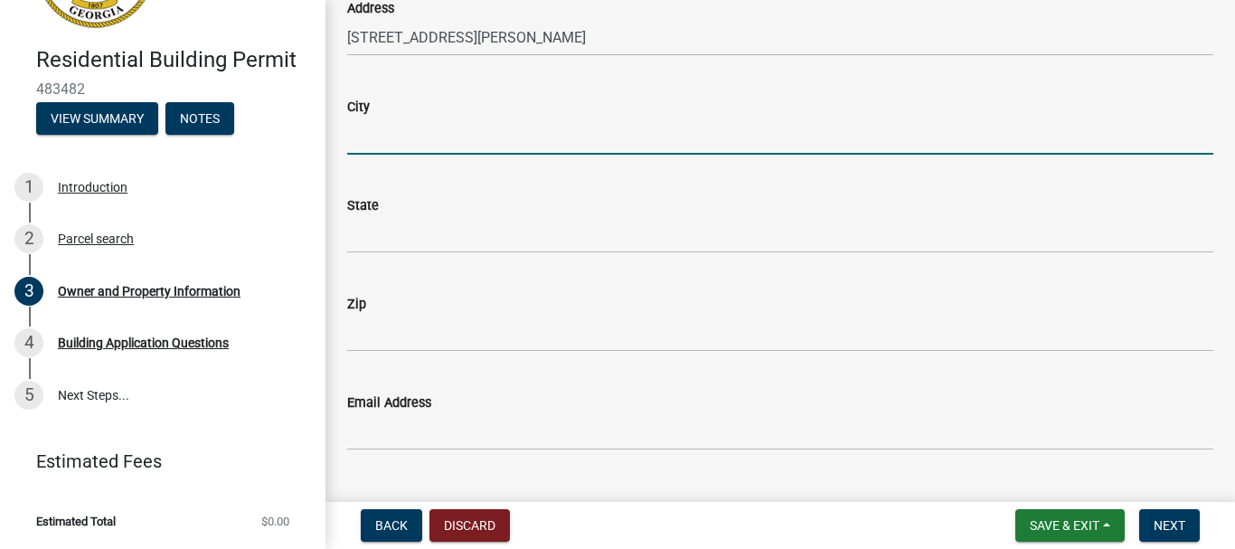
click at [380, 147] on input "City" at bounding box center [780, 135] width 866 height 37
type input "[GEOGRAPHIC_DATA]"
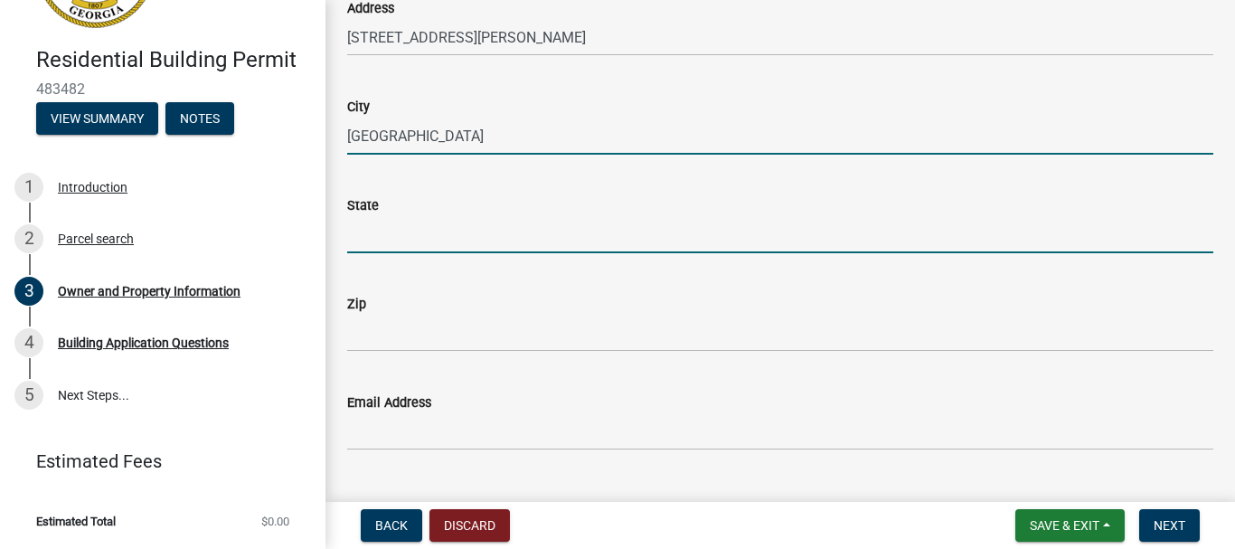
type input "ga"
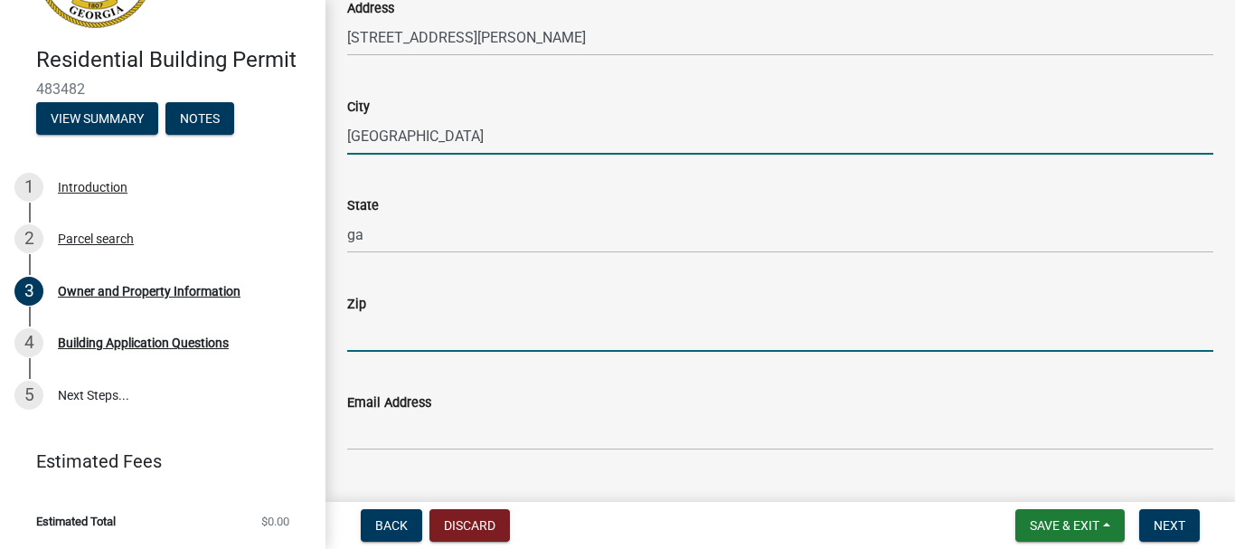
type input "31038"
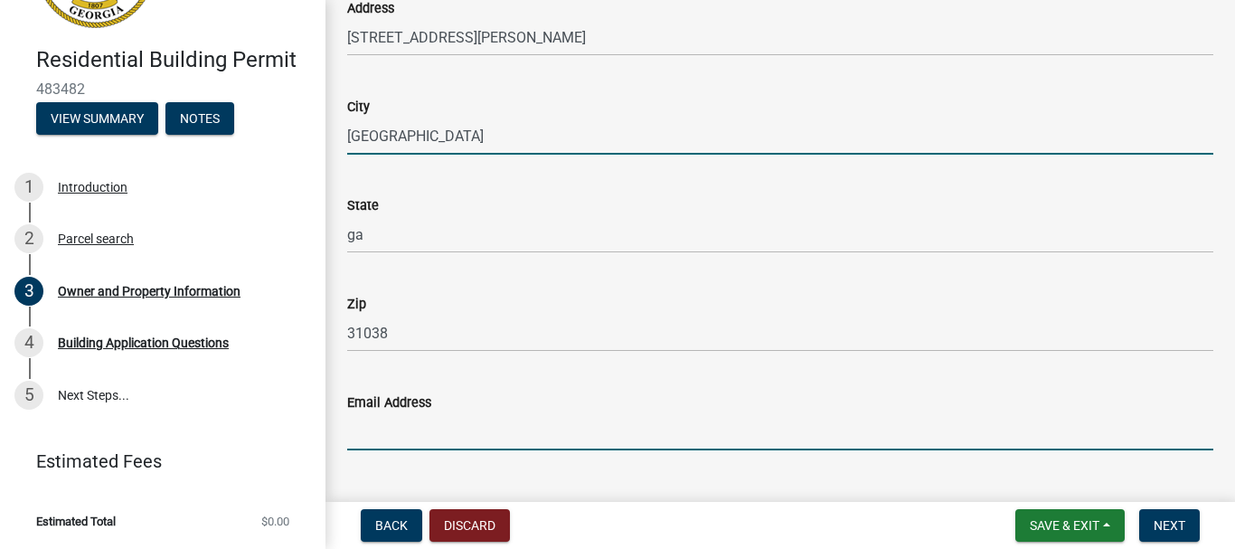
type input "[EMAIL_ADDRESS][DOMAIN_NAME]"
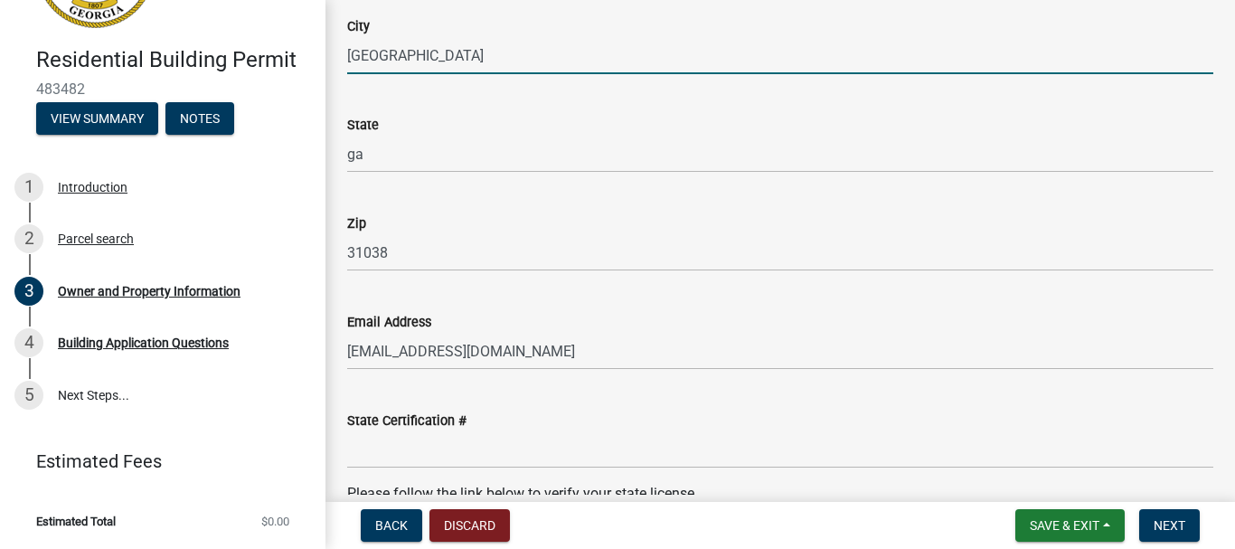
scroll to position [1592, 0]
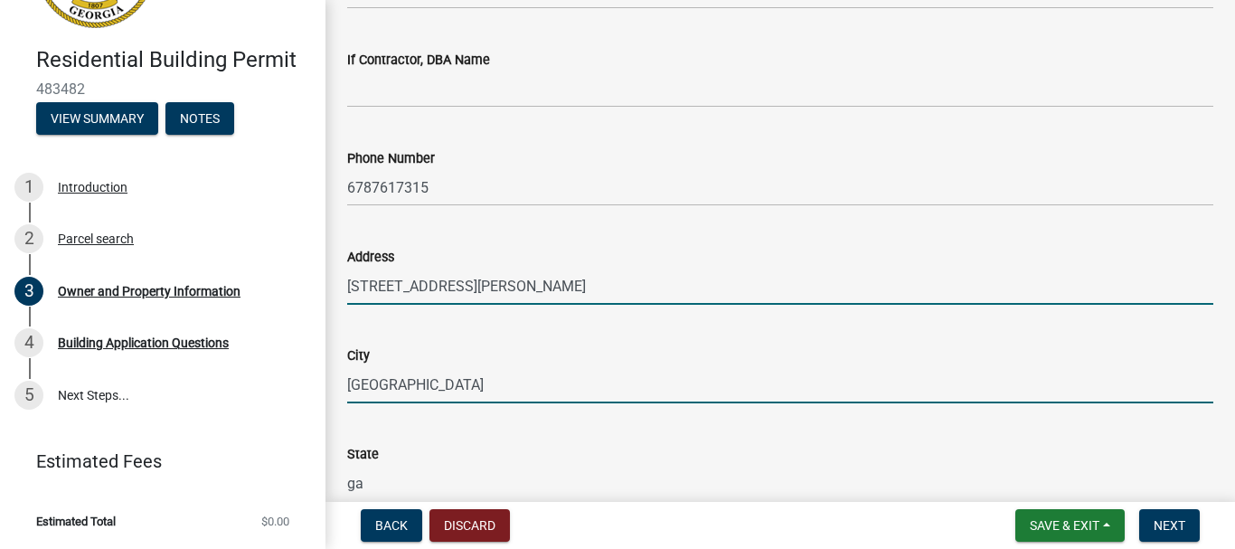
click at [566, 295] on input "[STREET_ADDRESS][PERSON_NAME]" at bounding box center [780, 286] width 866 height 37
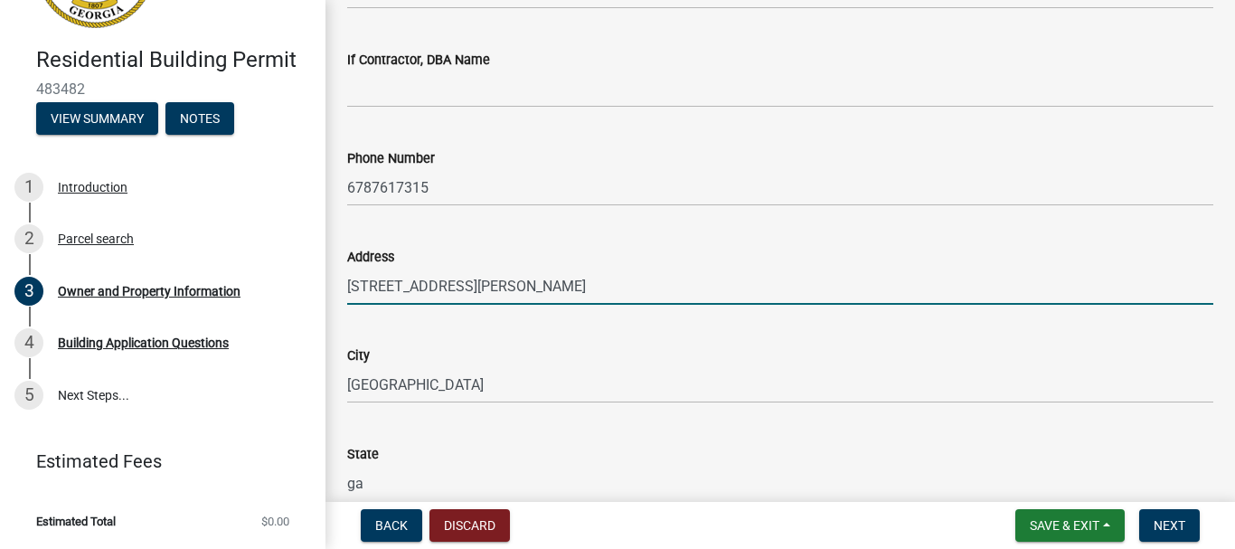
click at [566, 295] on input "[STREET_ADDRESS][PERSON_NAME]" at bounding box center [780, 286] width 866 height 37
type input "[STREET_ADDRESS]"
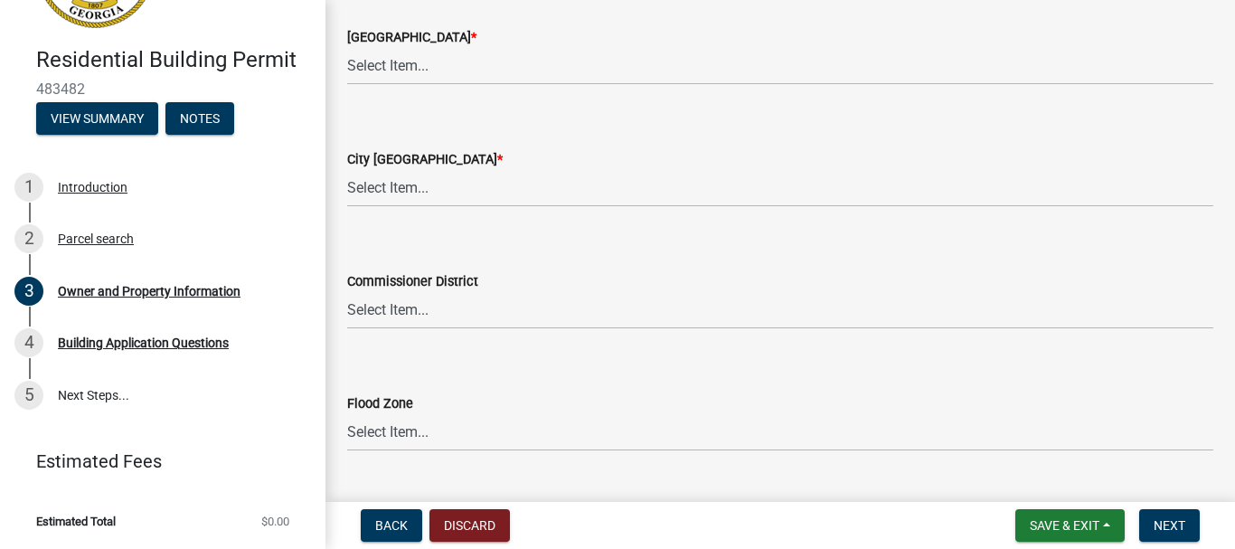
scroll to position [3198, 0]
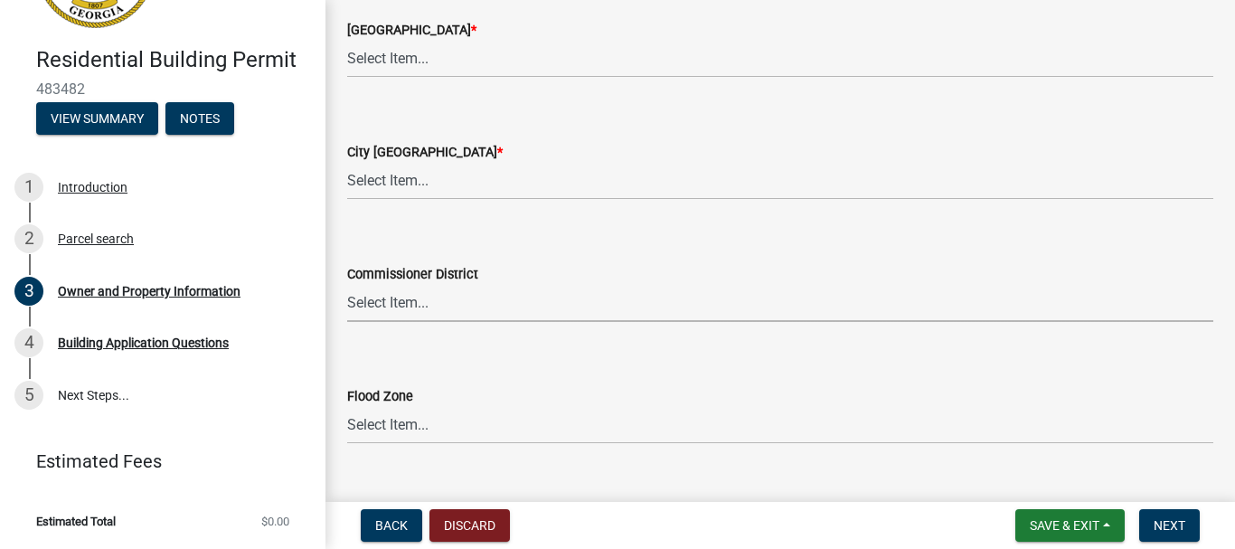
click at [490, 301] on select "Select Item... District 1 District 2 District 3 District 4" at bounding box center [780, 303] width 866 height 37
click at [445, 440] on select "Select Item... Zone A Zone V Zone A99 Zone AE Zone AO Zone AH Zone VE Zone AR Z…" at bounding box center [780, 425] width 866 height 37
click at [459, 424] on select "Select Item... Zone A Zone V Zone A99 Zone AE Zone AO Zone AH Zone VE Zone AR Z…" at bounding box center [780, 425] width 866 height 37
click at [482, 174] on select "Select Item... A-1 A-2 R-1 R-2 R-3 R-4 MHP C-1 C-2 I-1 I-2 DB FH H-P N/A" at bounding box center [780, 181] width 866 height 37
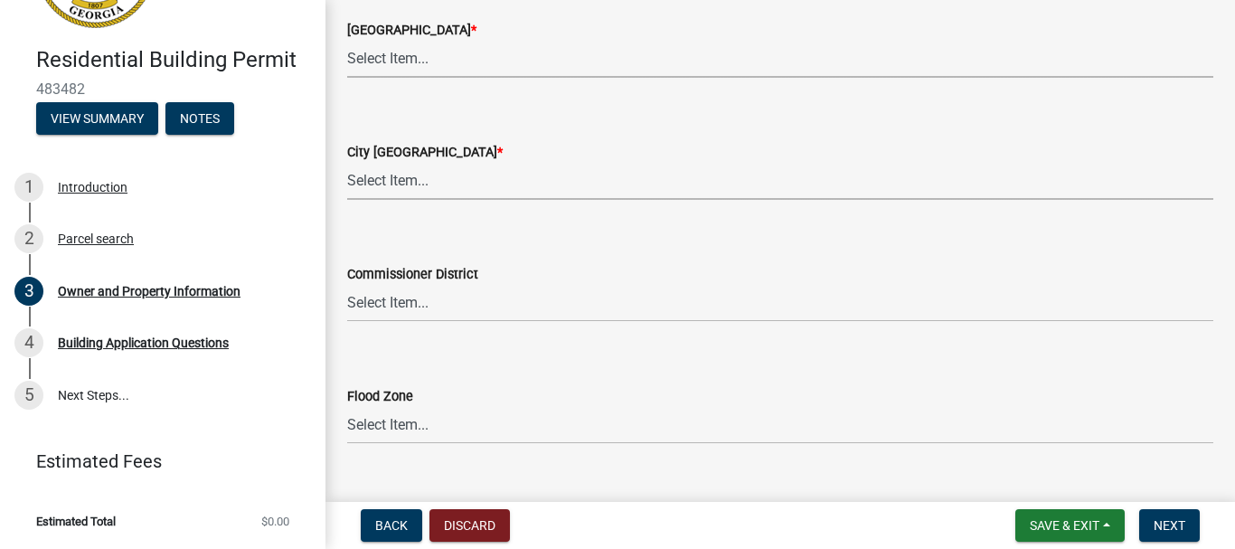
click at [535, 64] on select "Select Item... AG-1 R-1R R-1 R-2 MHP RM-1 RM-3 C-1 C-2 I-M PUD N/A" at bounding box center [780, 59] width 866 height 37
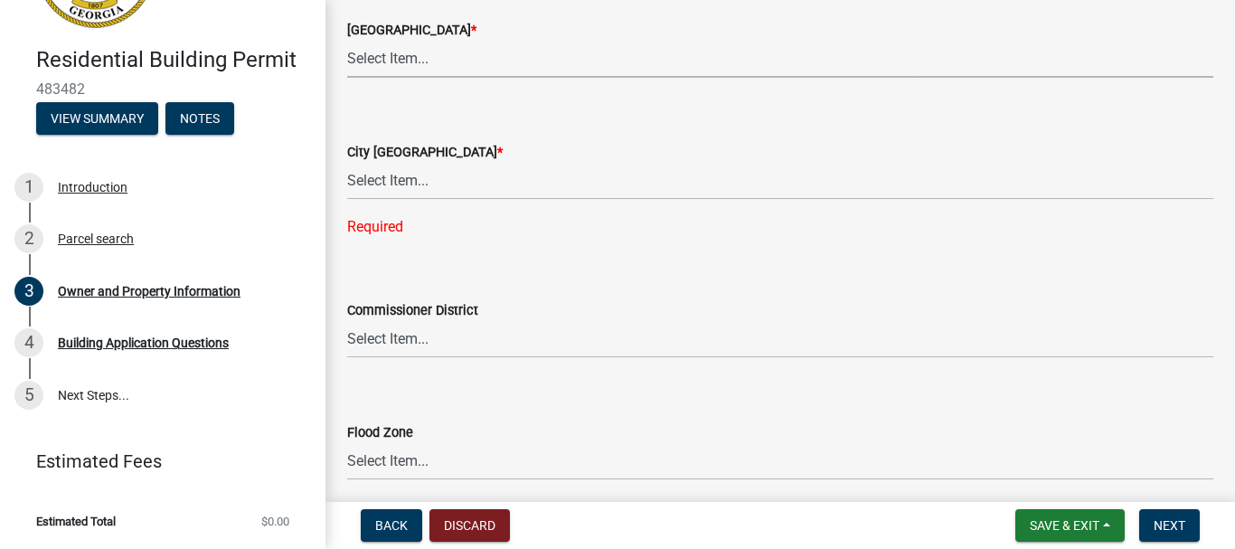
click at [535, 64] on select "Select Item... AG-1 R-1R R-1 R-2 MHP RM-1 RM-3 C-1 C-2 I-M PUD N/A" at bounding box center [780, 59] width 866 height 37
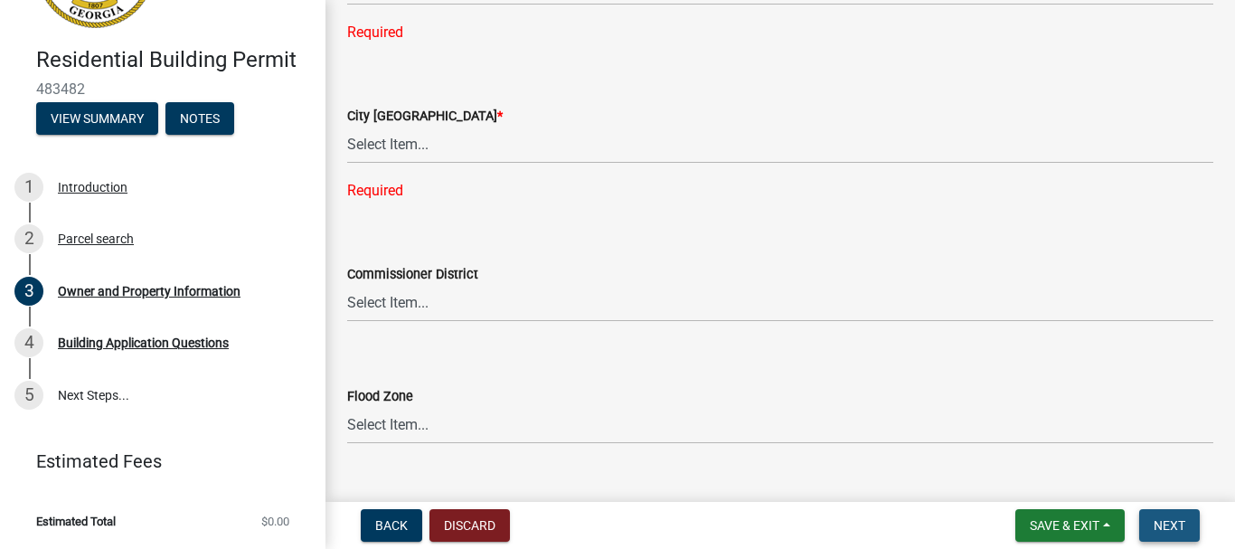
click at [1178, 527] on span "Next" at bounding box center [1169, 525] width 32 height 14
